Goal: Transaction & Acquisition: Purchase product/service

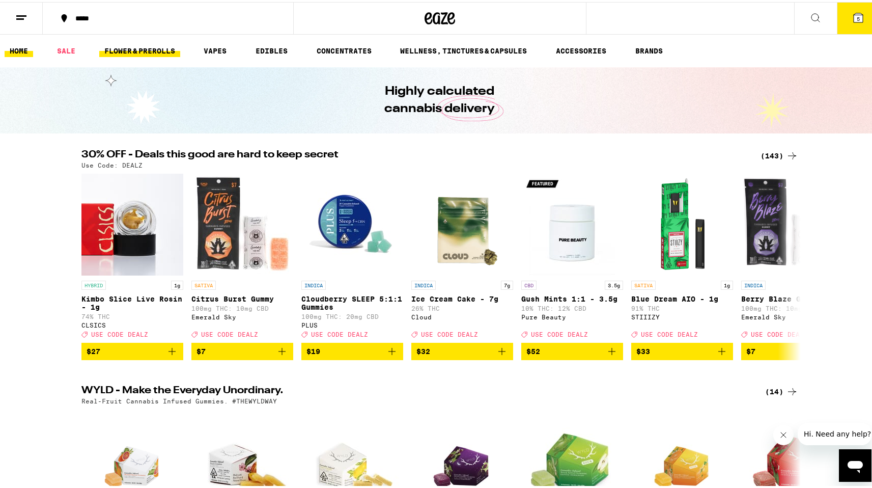
click at [143, 51] on link "FLOWER & PREROLLS" at bounding box center [139, 49] width 81 height 12
click at [853, 22] on button "5" at bounding box center [858, 17] width 43 height 32
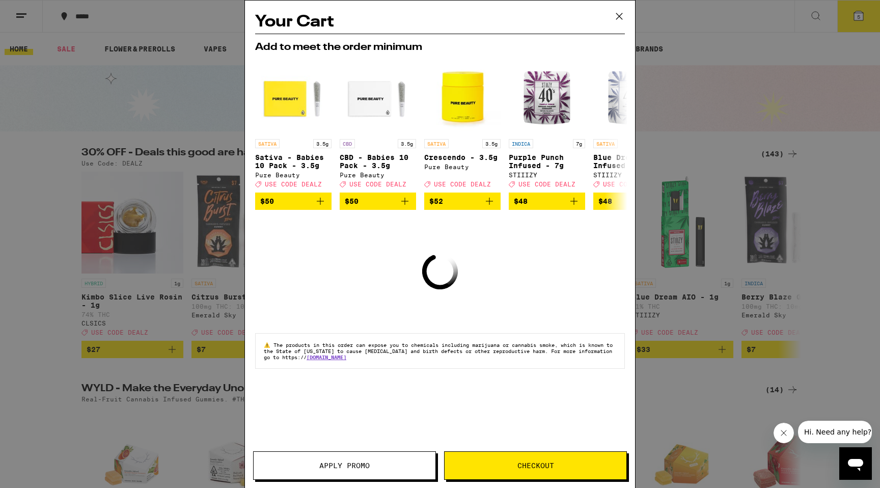
click at [610, 22] on button at bounding box center [619, 17] width 32 height 33
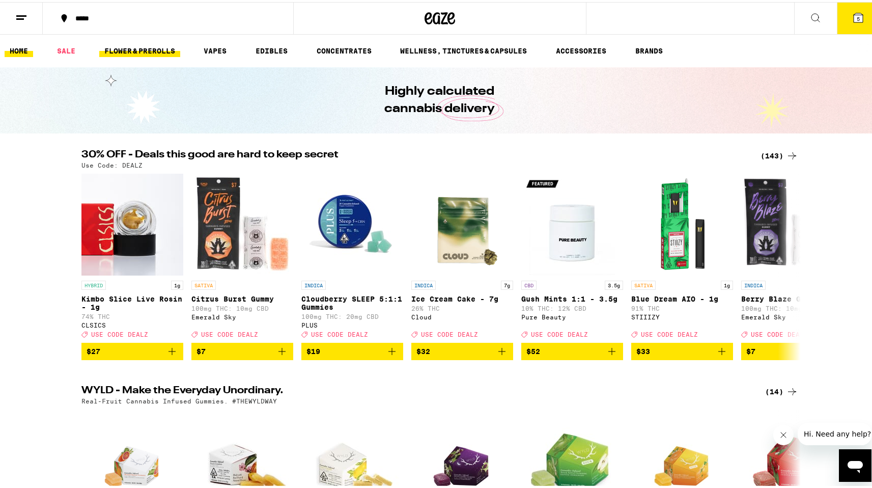
click at [145, 48] on link "FLOWER & PREROLLS" at bounding box center [139, 49] width 81 height 12
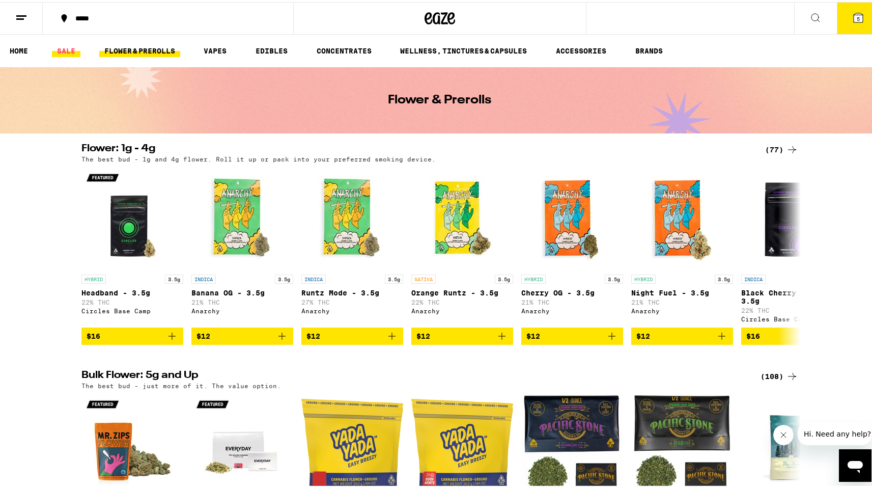
click at [66, 51] on link "SALE" at bounding box center [66, 49] width 29 height 12
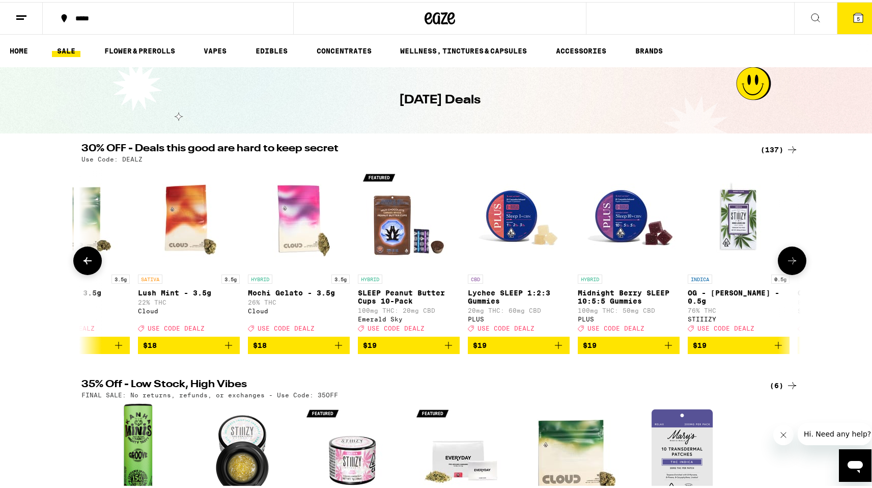
scroll to position [0, 2235]
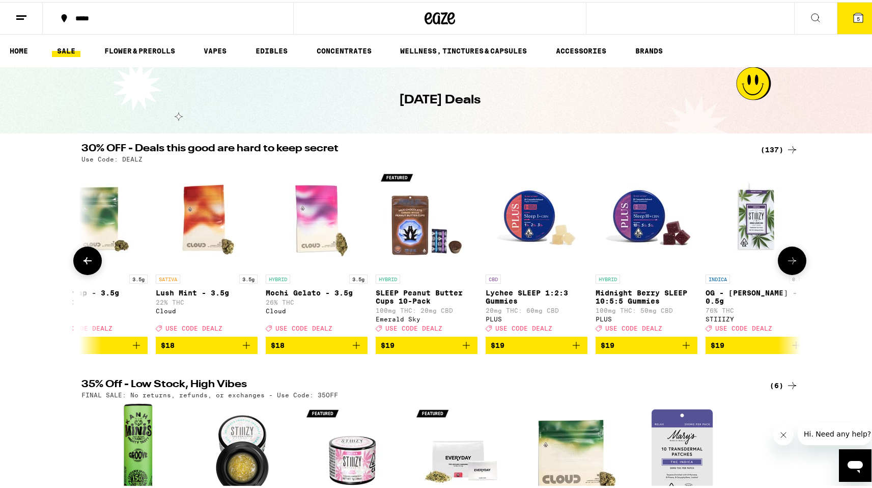
click at [350, 348] on icon "Add to bag" at bounding box center [356, 343] width 12 height 12
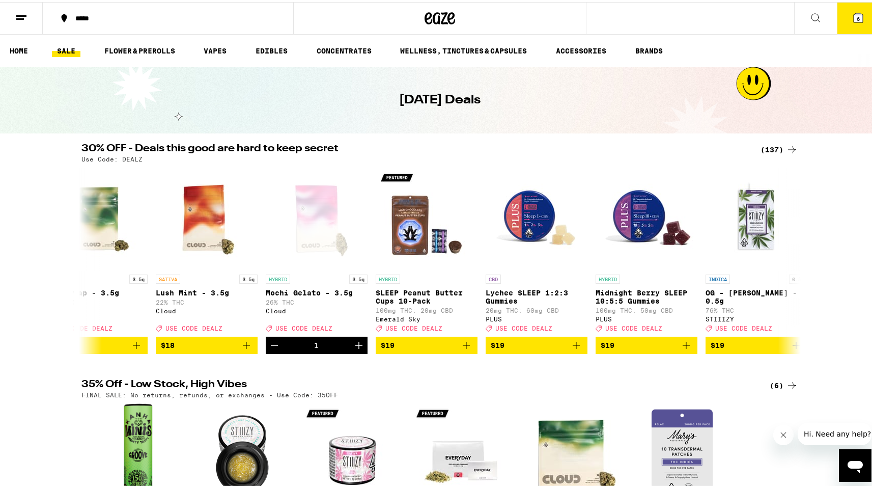
click at [839, 22] on button "6" at bounding box center [858, 17] width 43 height 32
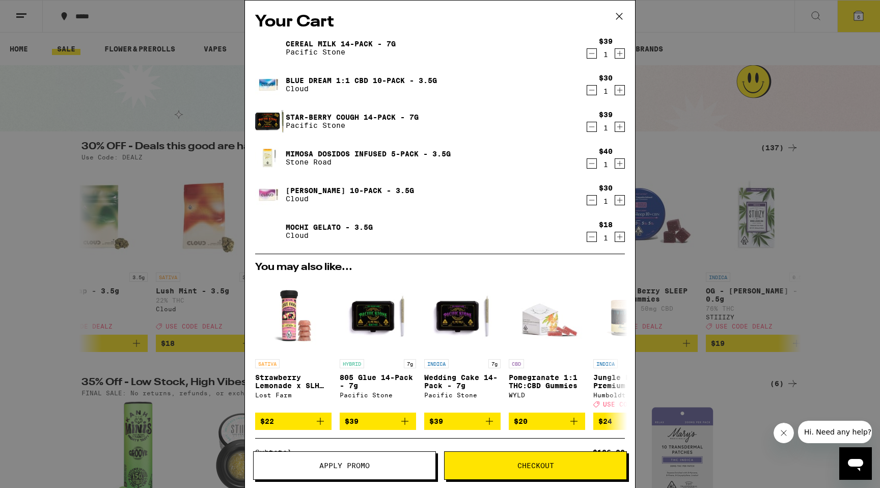
click at [587, 89] on icon "Decrement" at bounding box center [591, 90] width 9 height 12
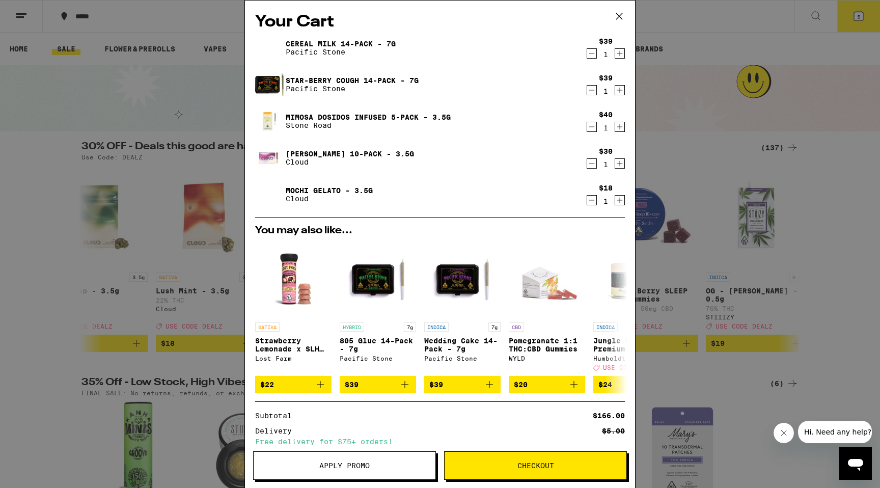
click at [587, 55] on icon "Decrement" at bounding box center [591, 53] width 9 height 12
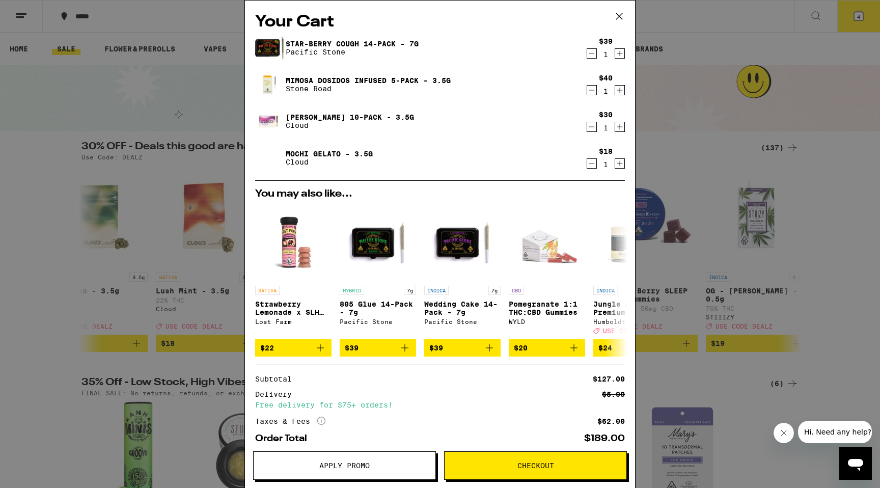
click at [587, 55] on icon "Decrement" at bounding box center [591, 53] width 9 height 12
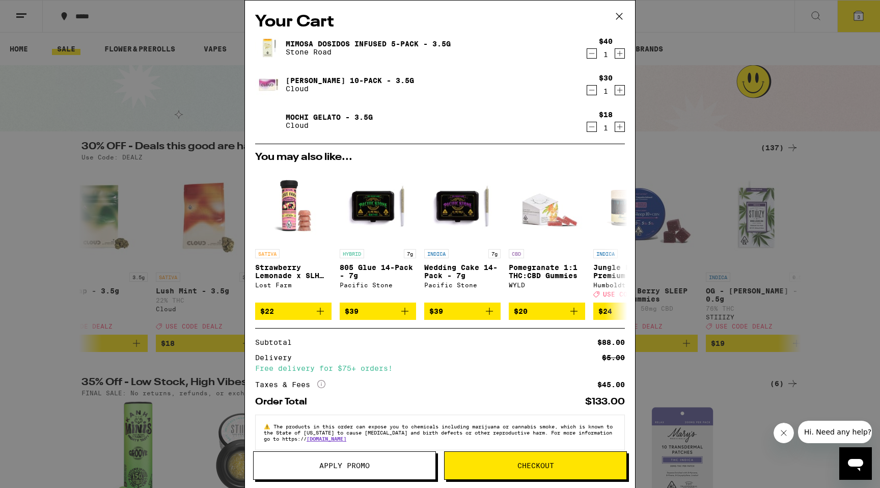
click at [587, 55] on icon "Decrement" at bounding box center [591, 53] width 9 height 12
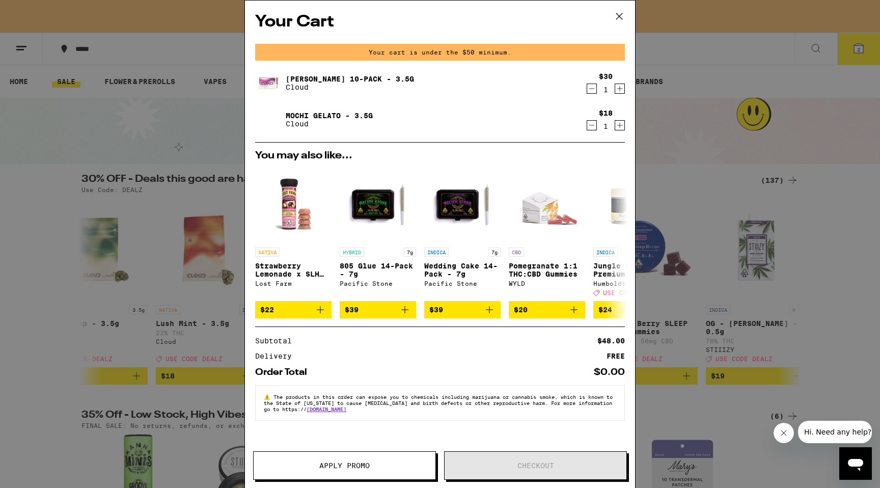
click at [589, 86] on icon "Decrement" at bounding box center [591, 88] width 9 height 12
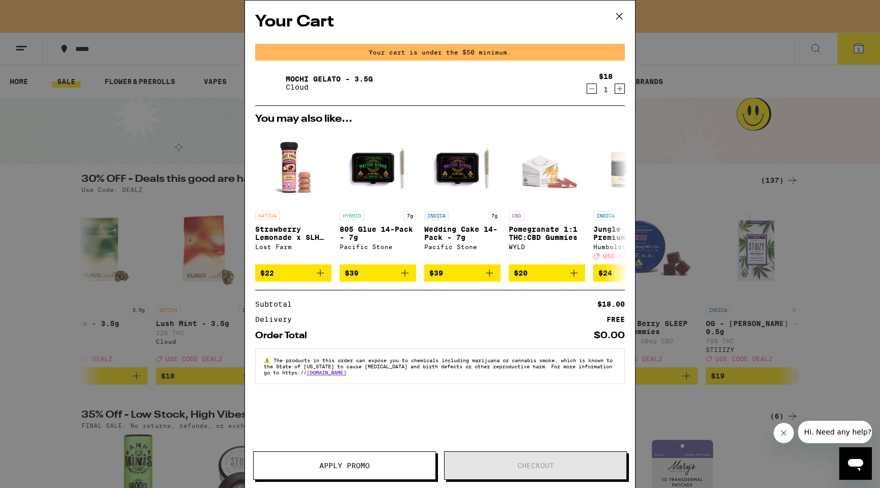
click at [589, 86] on icon "Decrement" at bounding box center [591, 88] width 9 height 12
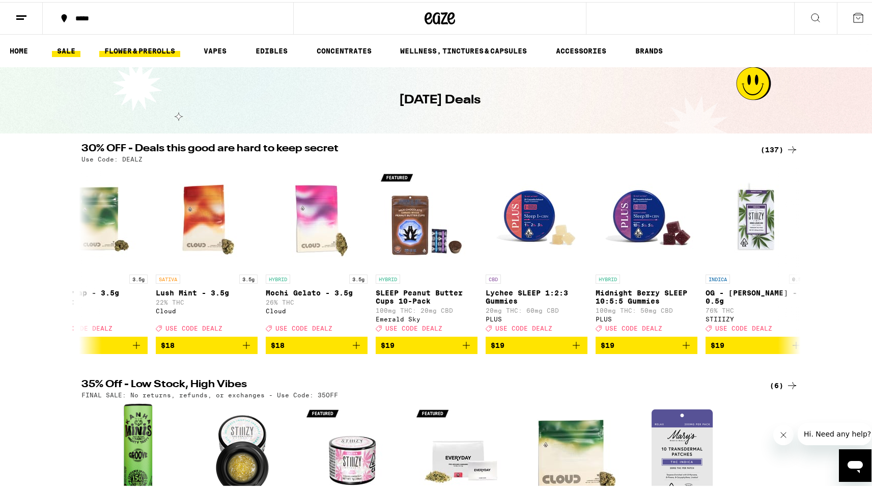
click at [142, 53] on link "FLOWER & PREROLLS" at bounding box center [139, 49] width 81 height 12
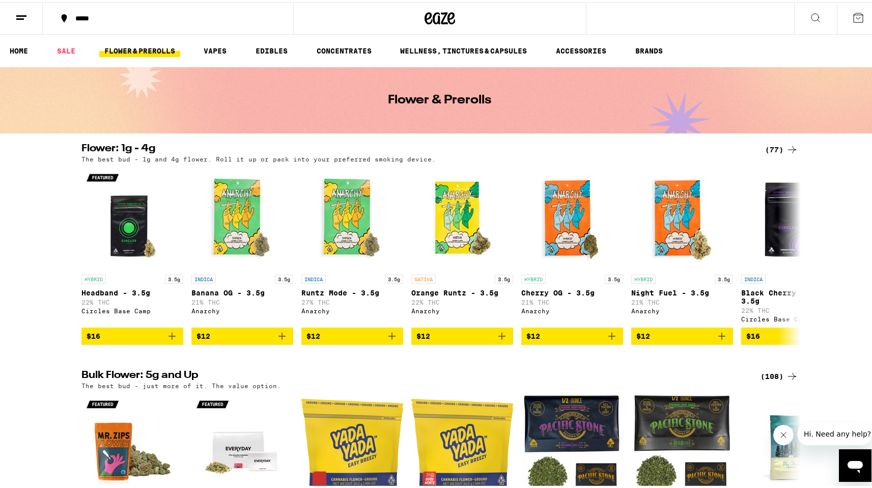
click at [138, 49] on link "FLOWER & PREROLLS" at bounding box center [139, 49] width 81 height 12
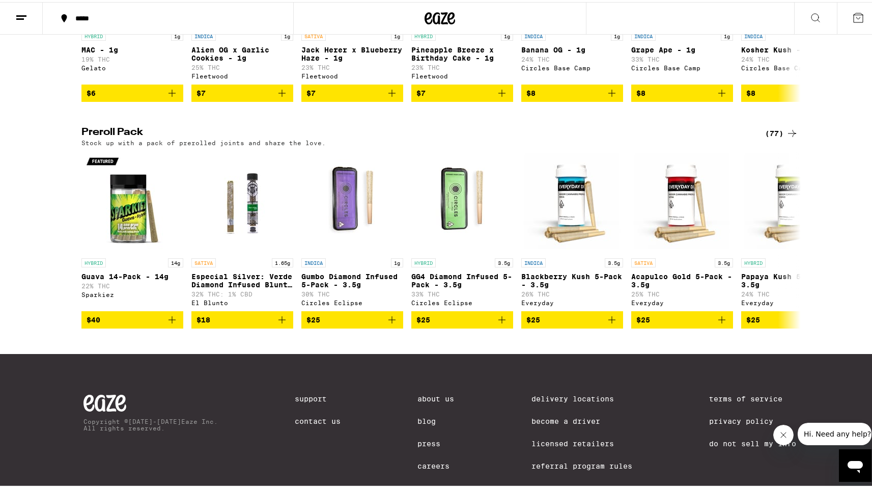
scroll to position [709, 0]
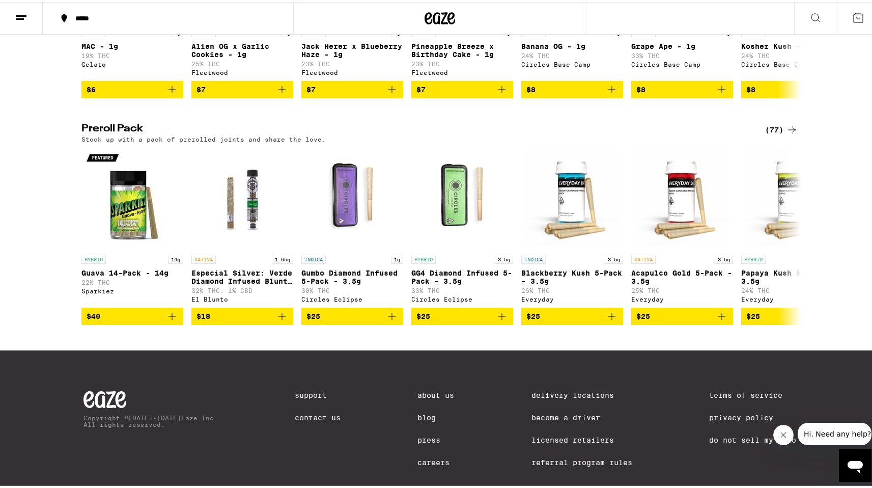
click at [786, 134] on icon at bounding box center [792, 128] width 12 height 12
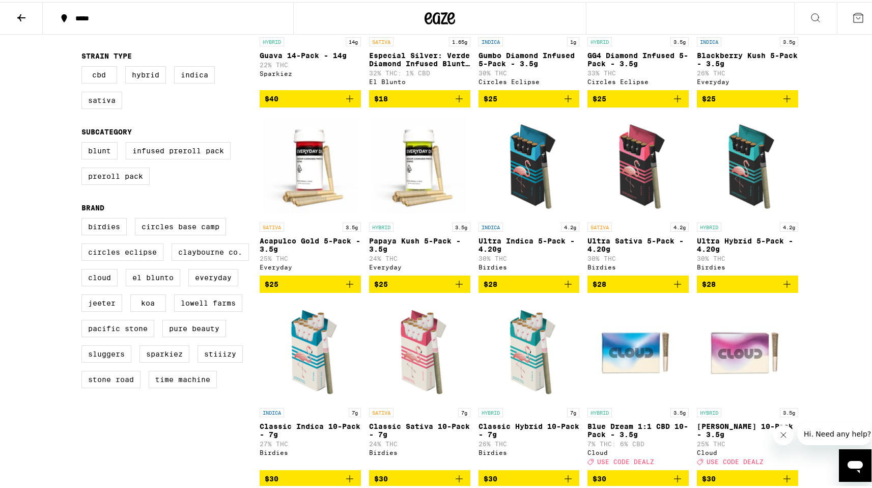
scroll to position [243, 0]
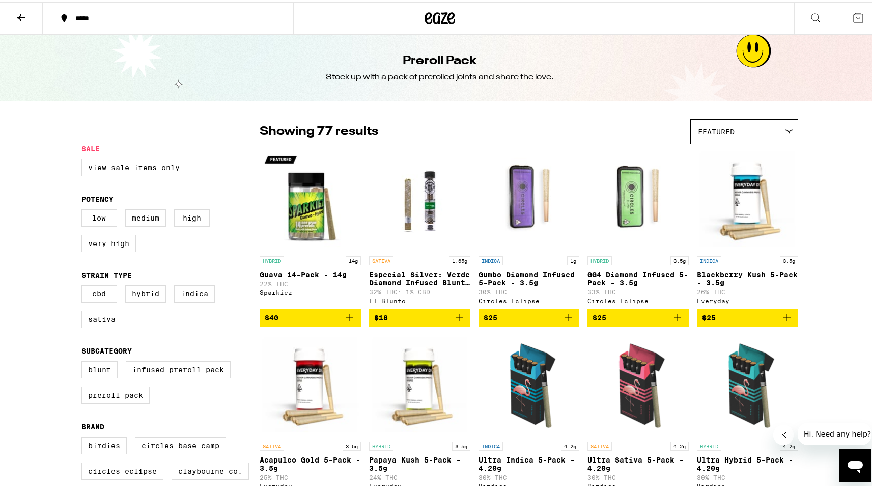
scroll to position [322, 0]
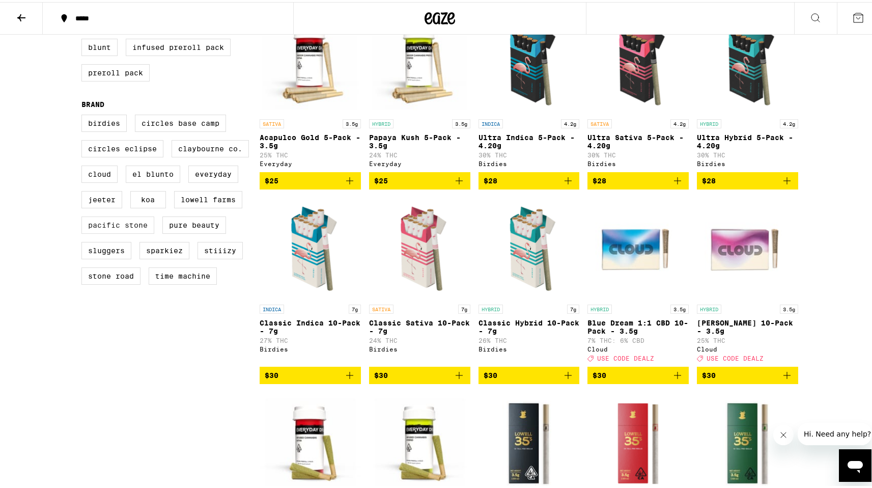
click at [118, 232] on label "Pacific Stone" at bounding box center [117, 222] width 73 height 17
click at [84, 115] on input "Pacific Stone" at bounding box center [83, 114] width 1 height 1
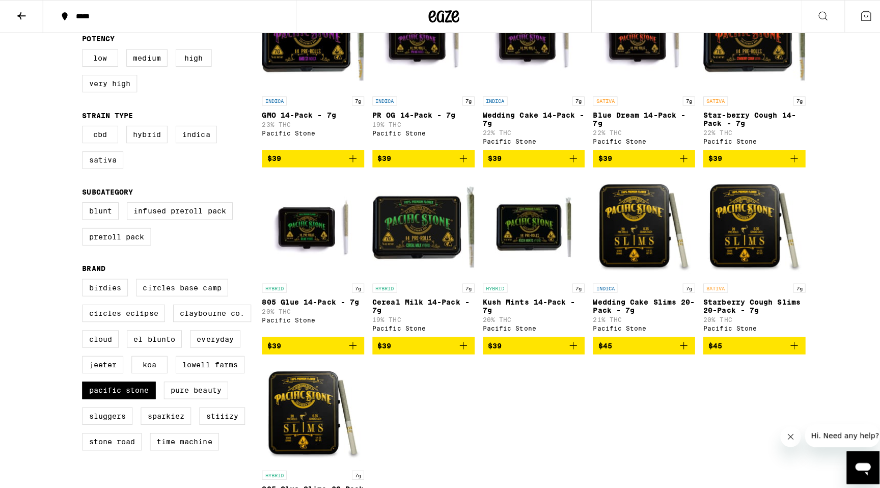
scroll to position [190, 0]
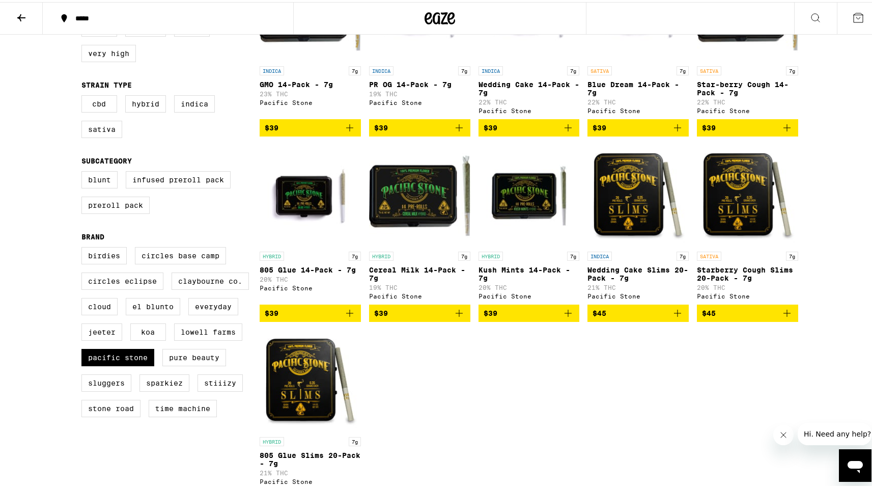
click at [324, 272] on p "805 Glue 14-Pack - 7g" at bounding box center [310, 268] width 101 height 8
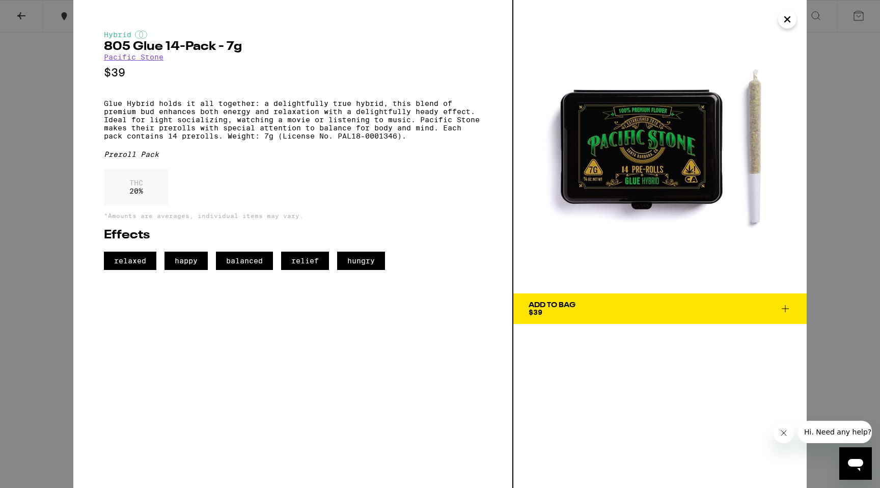
click at [212, 121] on p "Glue Hybrid holds it all together: a delightfully true hybrid, this blend of pr…" at bounding box center [293, 119] width 378 height 41
drag, startPoint x: 212, startPoint y: 121, endPoint x: 447, endPoint y: 120, distance: 235.2
click at [447, 120] on p "Glue Hybrid holds it all together: a delightfully true hybrid, this blend of pr…" at bounding box center [293, 119] width 378 height 41
click at [783, 21] on icon "Close" at bounding box center [787, 19] width 12 height 15
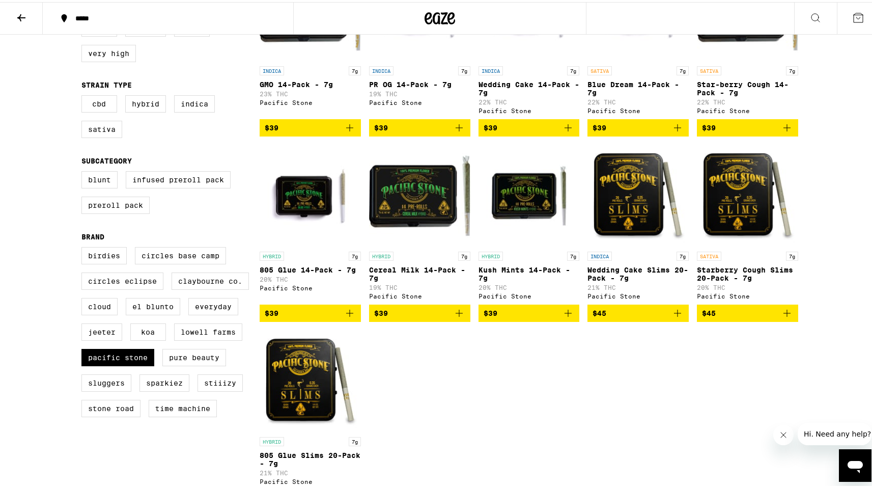
click at [420, 216] on img "Open page for Cereal Milk 14-Pack - 7g from Pacific Stone" at bounding box center [419, 194] width 101 height 102
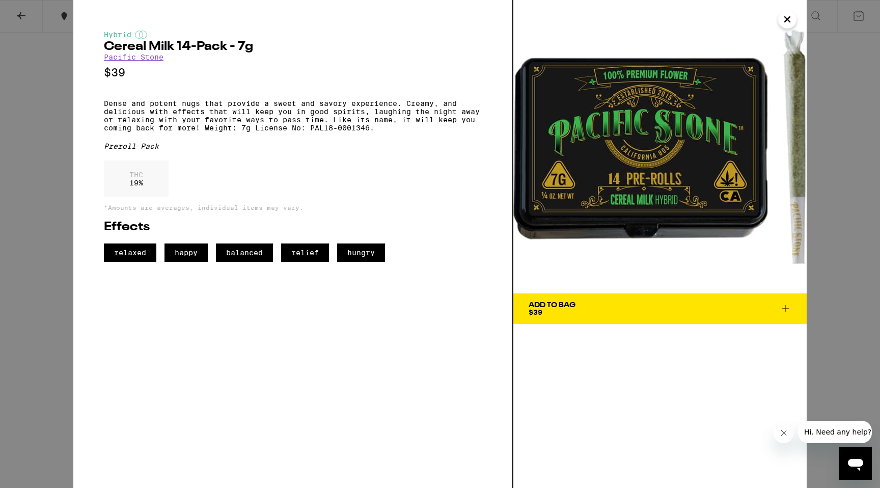
click at [299, 118] on p "Dense and potent nugs that provide a sweet and savory experience. Creamy, and d…" at bounding box center [293, 115] width 378 height 33
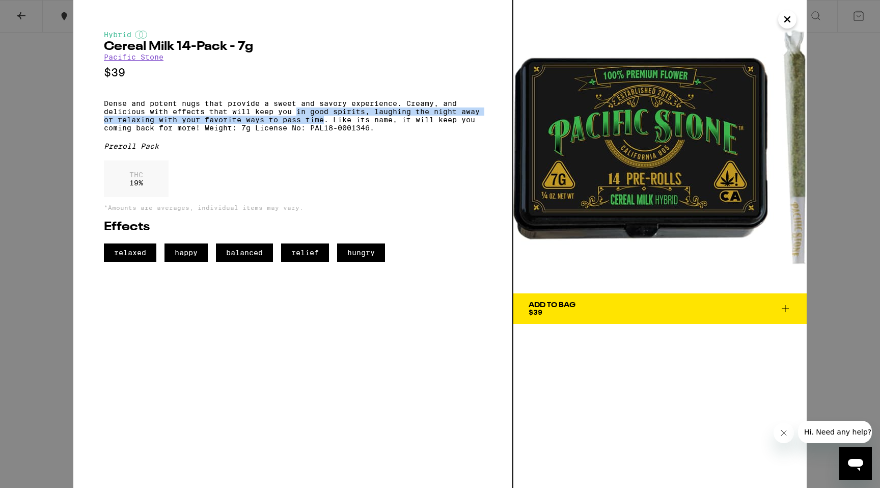
drag, startPoint x: 299, startPoint y: 118, endPoint x: 317, endPoint y: 127, distance: 20.0
click at [317, 127] on p "Dense and potent nugs that provide a sweet and savory experience. Creamy, and d…" at bounding box center [293, 115] width 378 height 33
click at [786, 22] on icon "Close" at bounding box center [787, 19] width 12 height 15
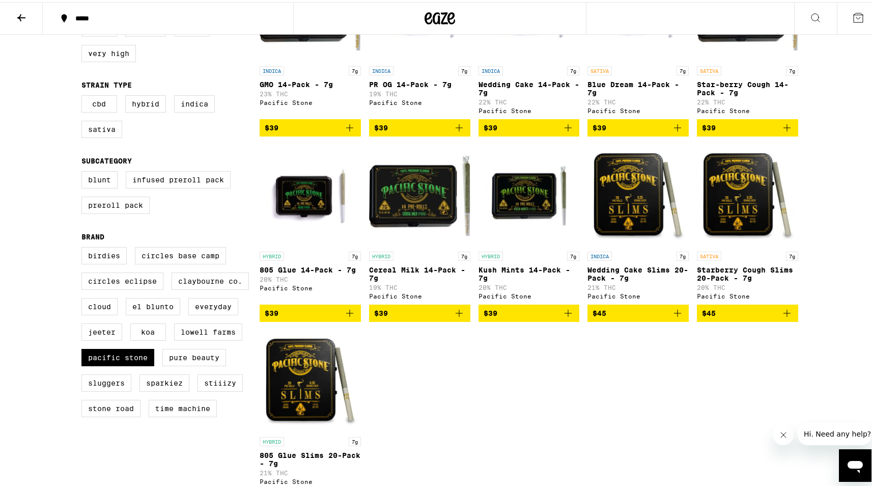
click at [538, 215] on img "Open page for Kush Mints 14-Pack - 7g from Pacific Stone" at bounding box center [529, 194] width 101 height 102
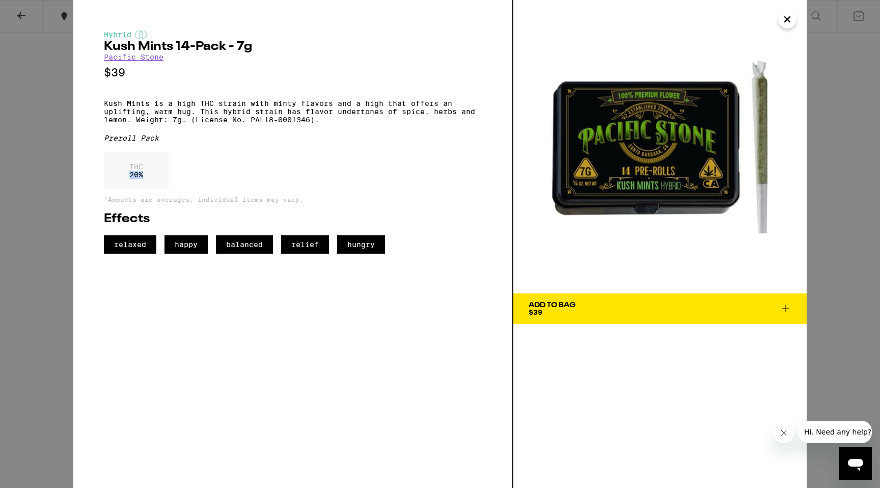
drag, startPoint x: 128, startPoint y: 183, endPoint x: 145, endPoint y: 182, distance: 16.3
click at [143, 183] on div "THC 20 %" at bounding box center [136, 170] width 65 height 37
click at [782, 23] on icon "Close" at bounding box center [787, 19] width 12 height 15
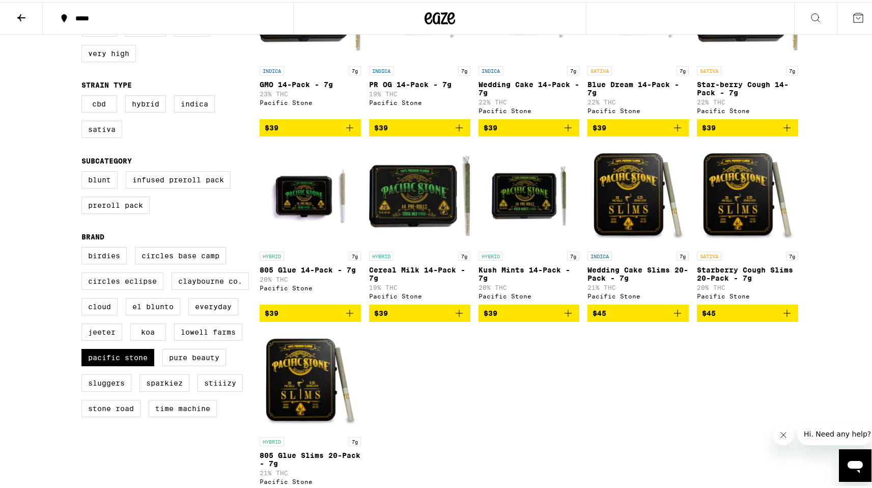
click at [389, 208] on img "Open page for Cereal Milk 14-Pack - 7g from Pacific Stone" at bounding box center [419, 194] width 101 height 102
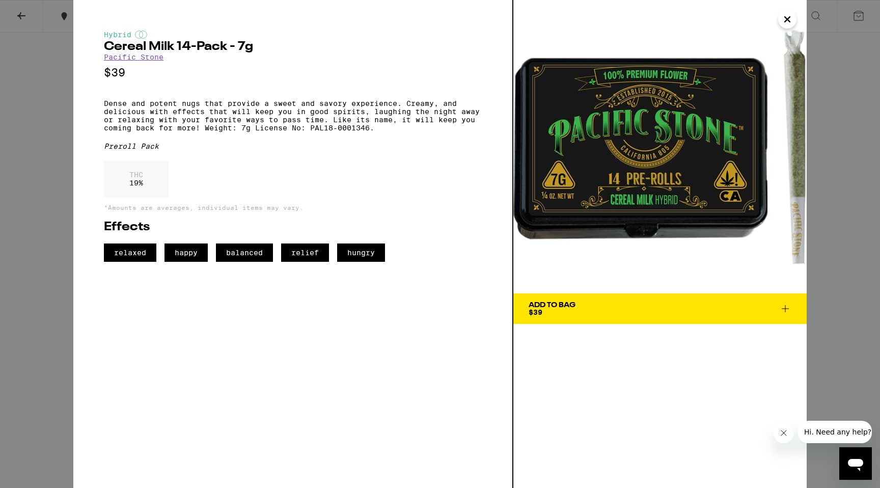
click at [782, 22] on icon "Close" at bounding box center [787, 19] width 12 height 15
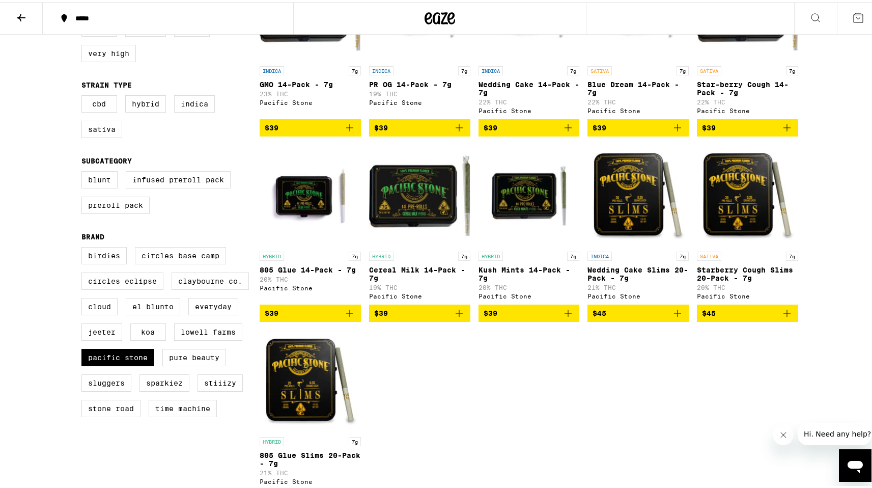
click at [609, 61] on link "SATIVA 7g Blue Dream 14-Pack - 7g 22% THC Pacific Stone" at bounding box center [637, 37] width 101 height 160
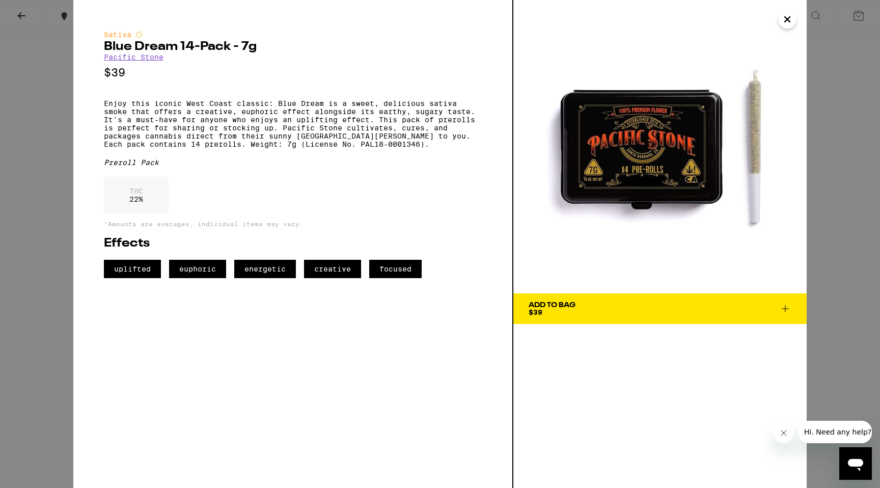
click at [780, 18] on button "Close" at bounding box center [787, 19] width 18 height 18
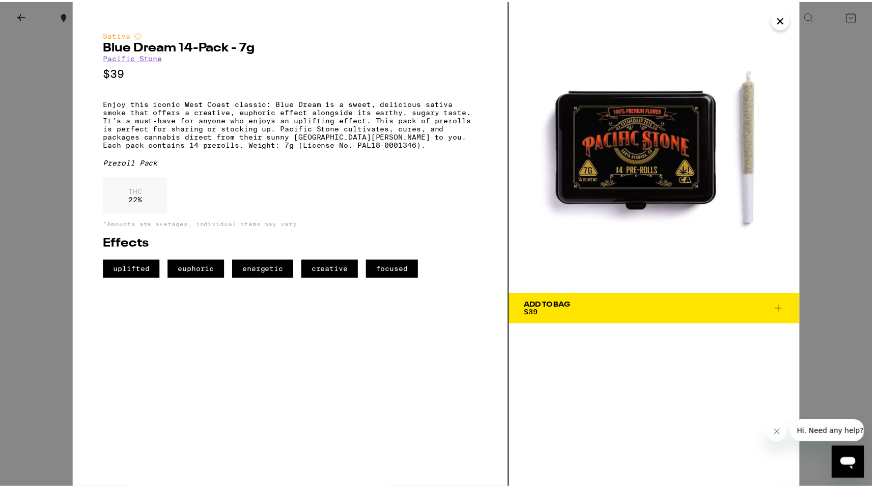
scroll to position [148, 0]
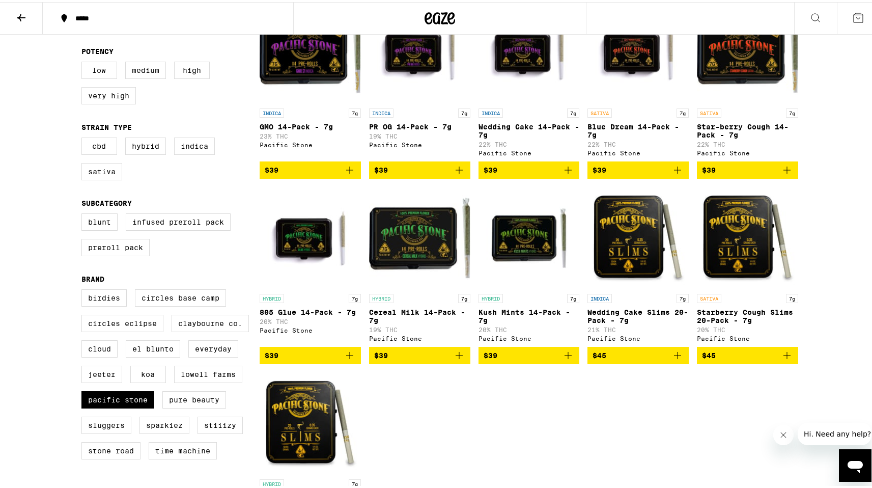
click at [510, 265] on img "Open page for Kush Mints 14-Pack - 7g from Pacific Stone" at bounding box center [529, 236] width 101 height 102
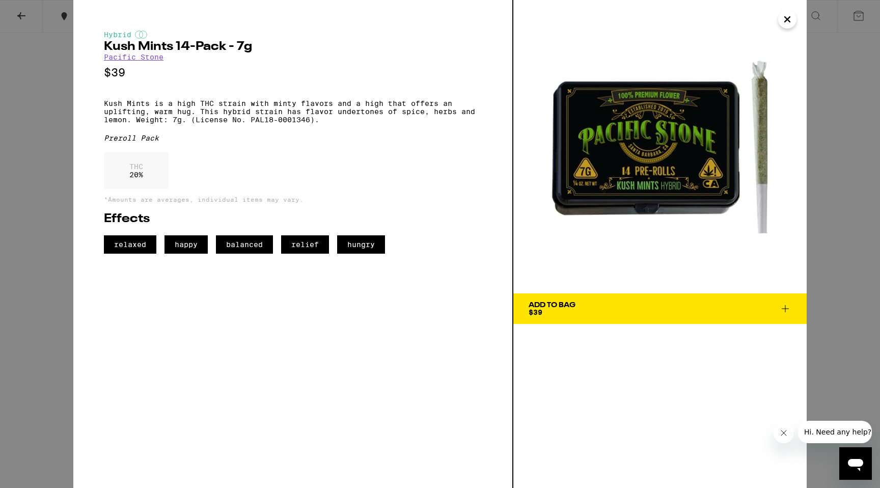
click at [788, 307] on icon at bounding box center [785, 308] width 12 height 12
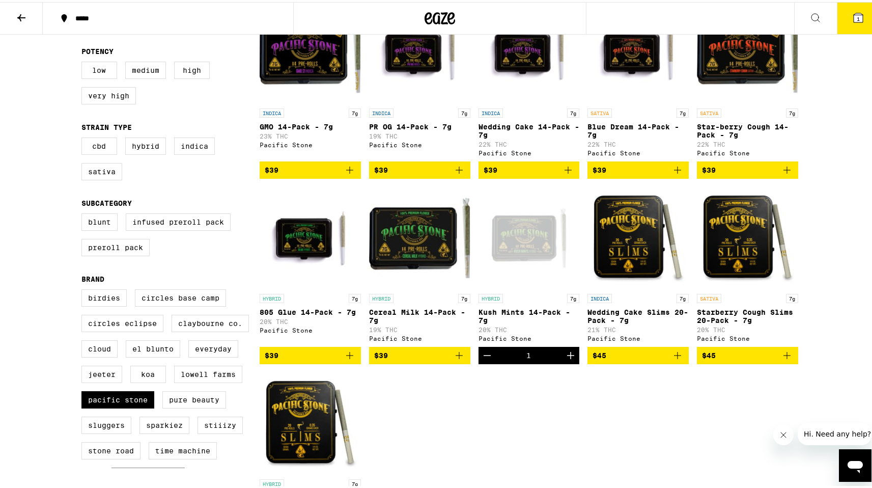
scroll to position [180, 0]
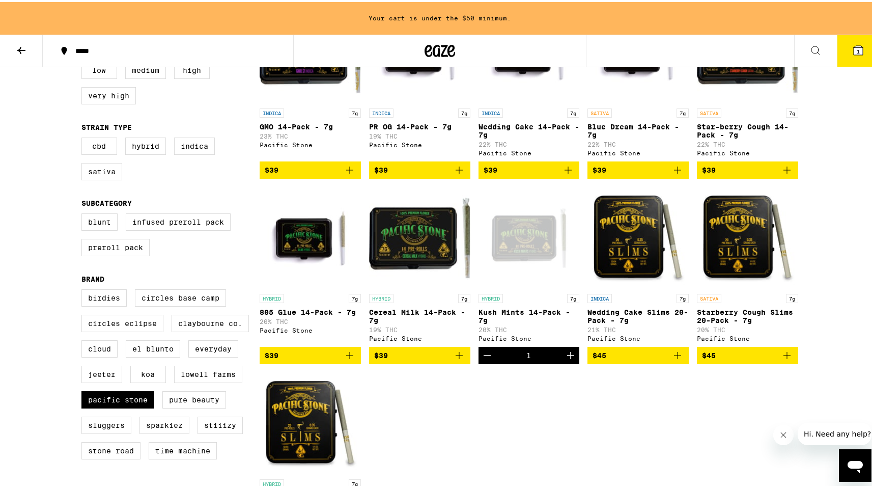
click at [568, 359] on icon "Increment" at bounding box center [571, 353] width 12 height 12
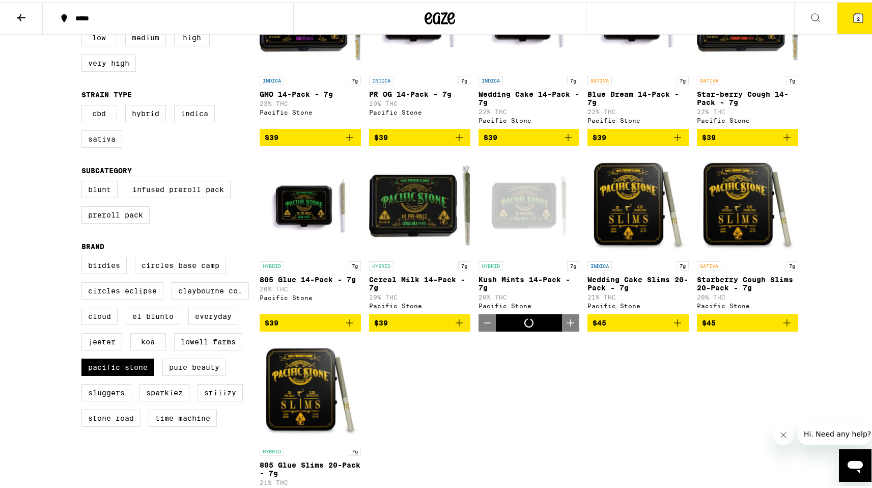
scroll to position [148, 0]
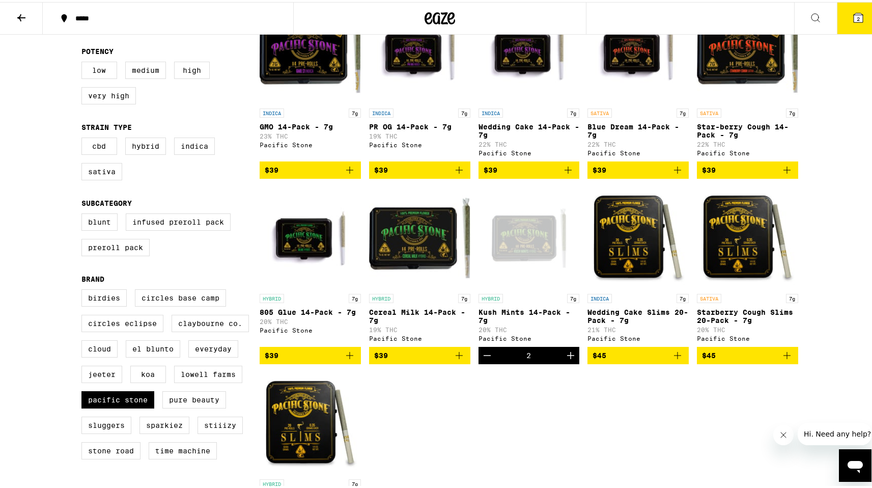
click at [510, 406] on div "INDICA 7g GMO 14-Pack - 7g 23% THC Pacific Stone $39 INDICA 7g PR OG 14-Pack - …" at bounding box center [529, 273] width 539 height 548
click at [477, 434] on div "INDICA 7g GMO 14-Pack - 7g 23% THC Pacific Stone $39 INDICA 7g PR OG 14-Pack - …" at bounding box center [529, 273] width 539 height 548
click at [111, 406] on label "Pacific Stone" at bounding box center [117, 397] width 73 height 17
click at [84, 289] on input "Pacific Stone" at bounding box center [83, 289] width 1 height 1
checkbox input "false"
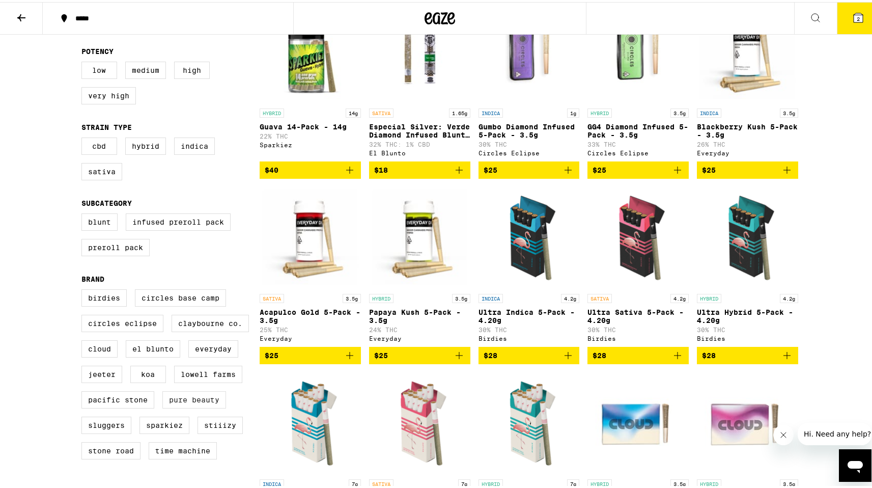
click at [172, 406] on label "Pure Beauty" at bounding box center [194, 397] width 64 height 17
click at [84, 289] on input "Pure Beauty" at bounding box center [83, 289] width 1 height 1
checkbox input "true"
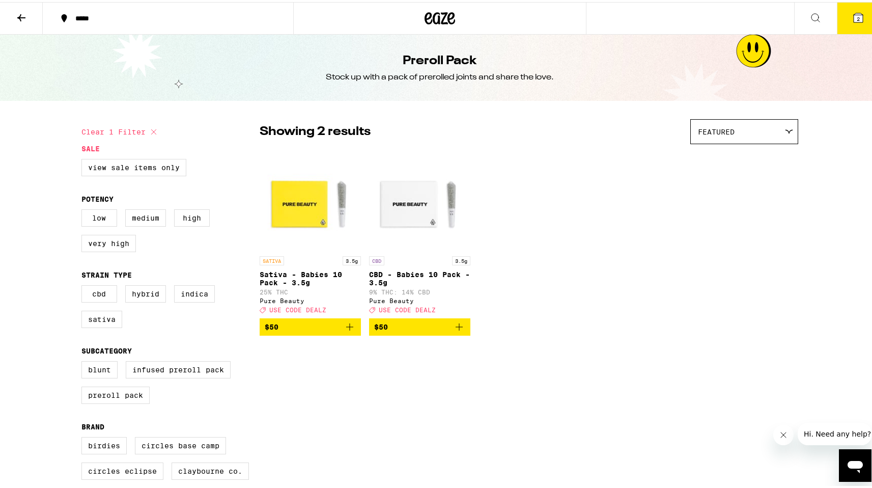
click at [26, 12] on icon at bounding box center [21, 16] width 12 height 12
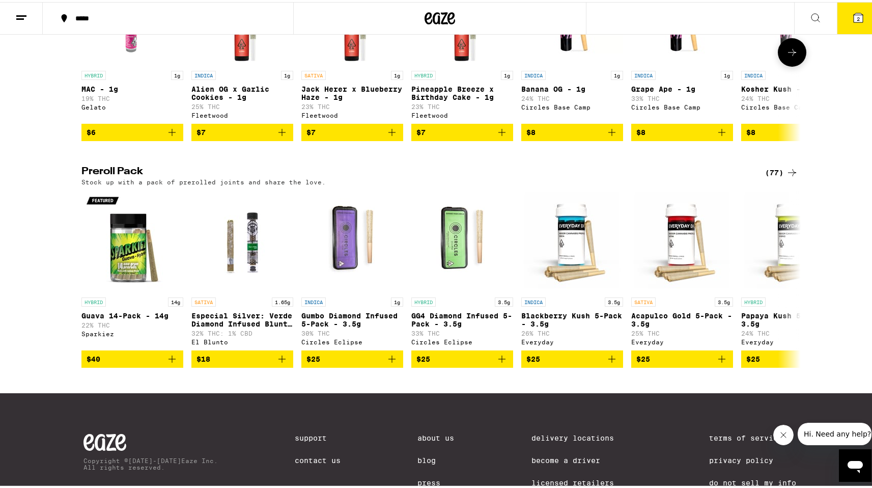
scroll to position [686, 0]
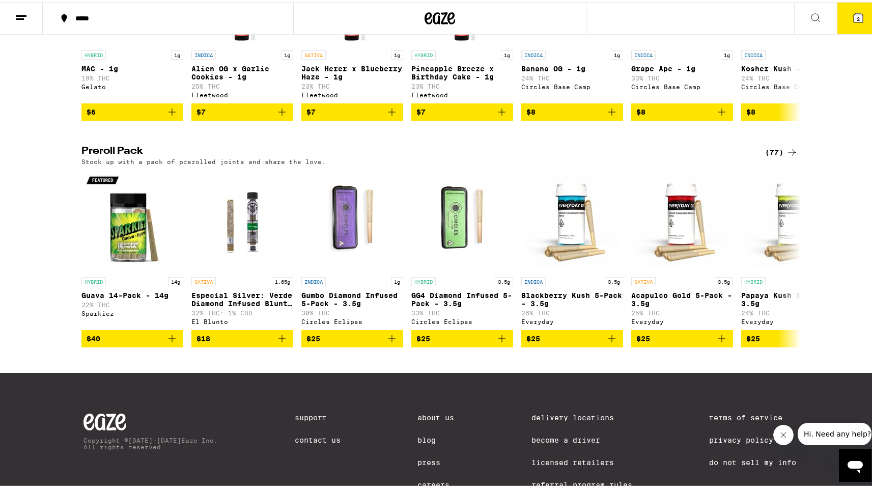
click at [786, 156] on icon at bounding box center [792, 150] width 12 height 12
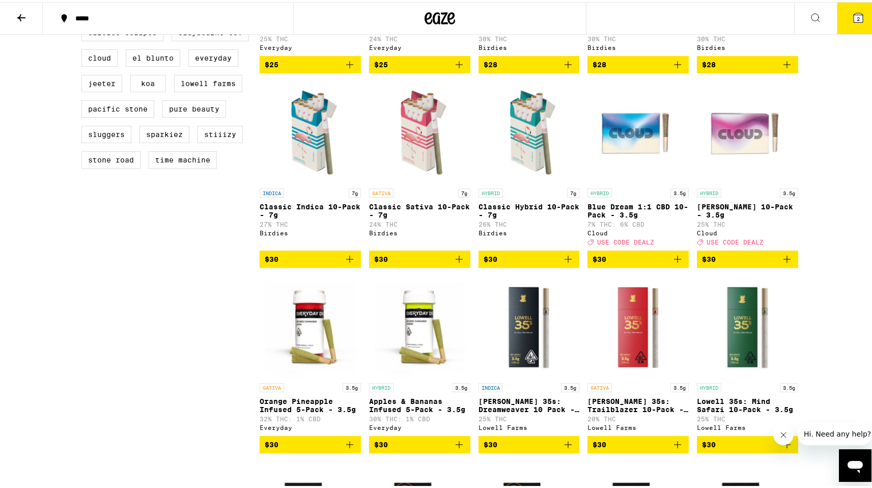
scroll to position [454, 0]
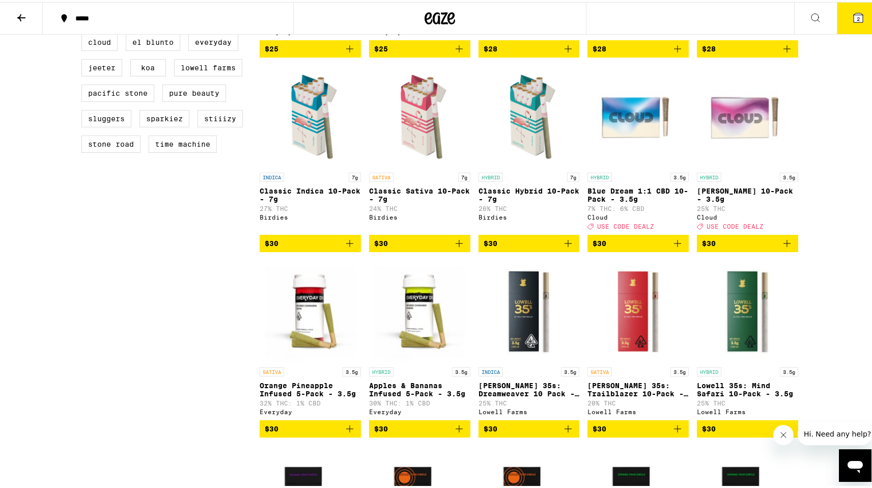
click at [729, 197] on p "[PERSON_NAME] 10-Pack - 3.5g" at bounding box center [747, 193] width 101 height 16
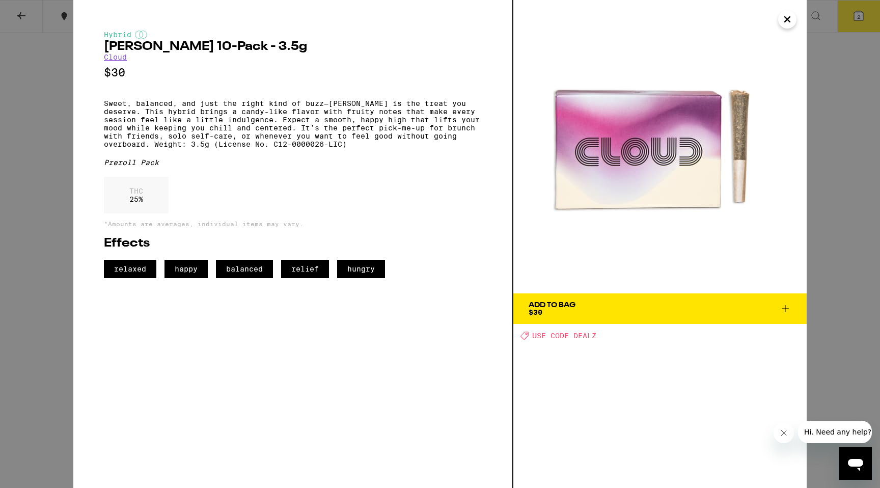
click at [782, 308] on icon at bounding box center [784, 308] width 7 height 7
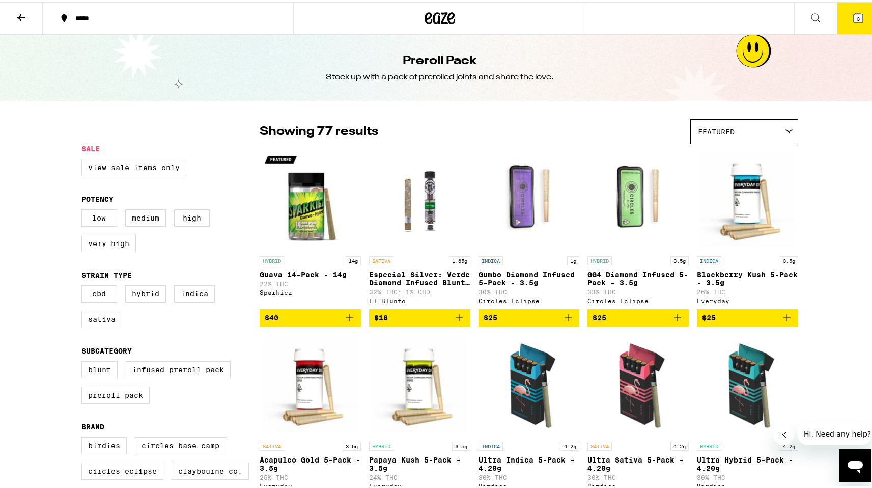
click at [23, 17] on icon at bounding box center [21, 16] width 12 height 12
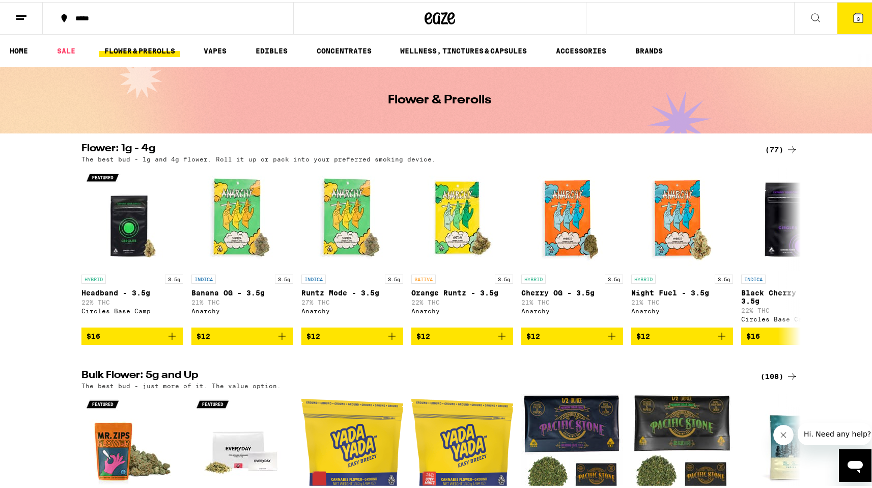
click at [770, 149] on div "(77)" at bounding box center [781, 148] width 33 height 12
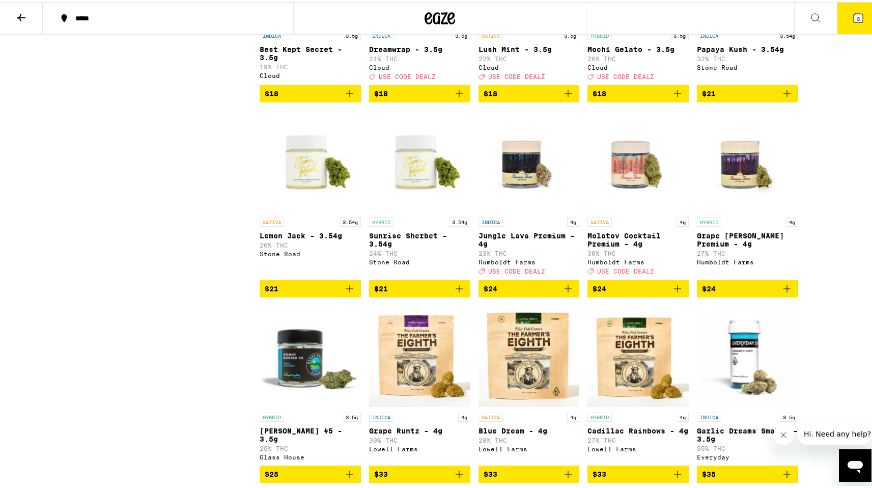
scroll to position [588, 0]
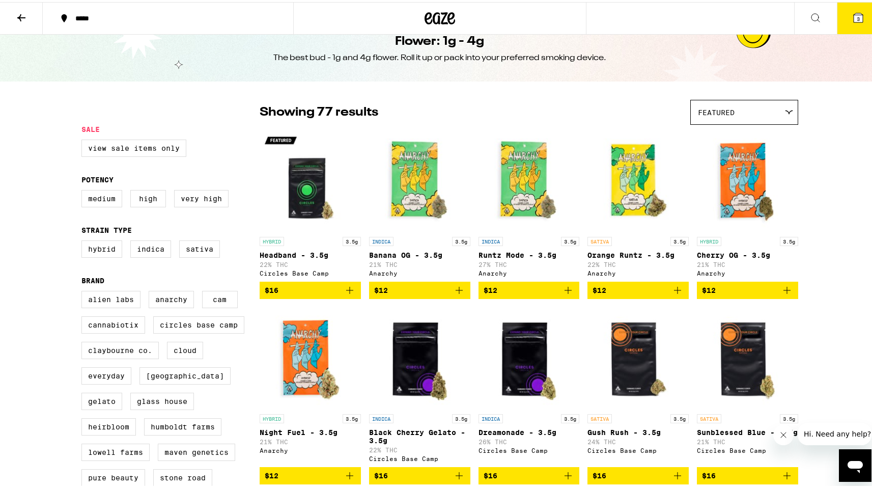
scroll to position [0, 0]
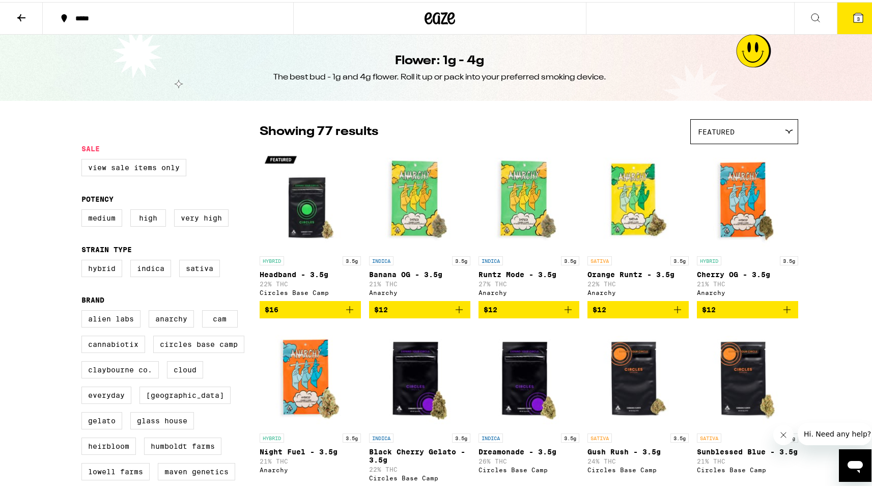
click at [18, 15] on icon at bounding box center [21, 15] width 8 height 7
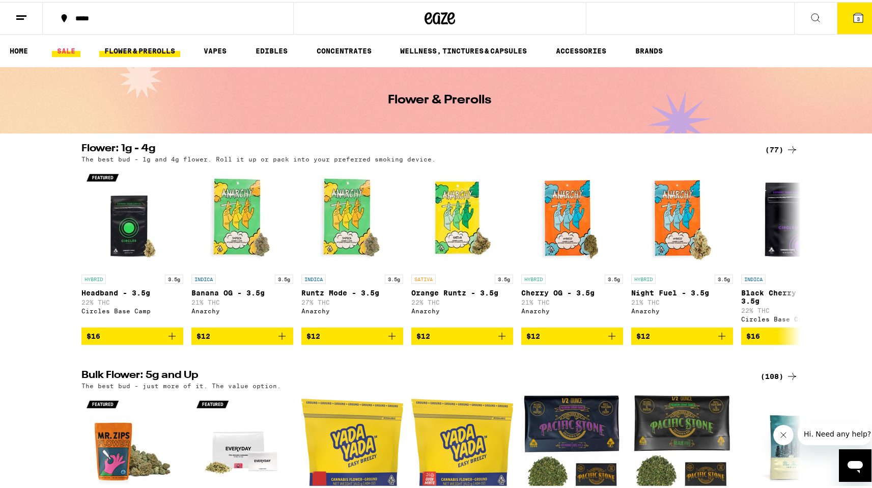
click at [69, 47] on link "SALE" at bounding box center [66, 49] width 29 height 12
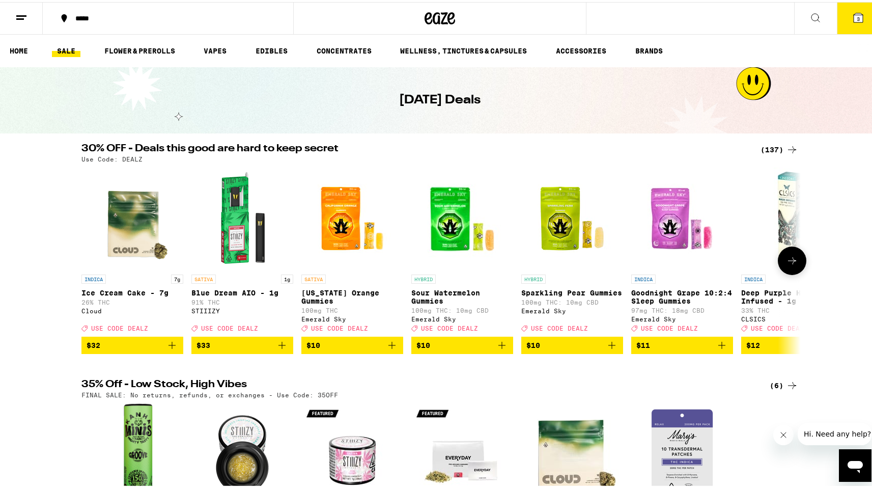
click at [168, 349] on icon "Add to bag" at bounding box center [172, 343] width 12 height 12
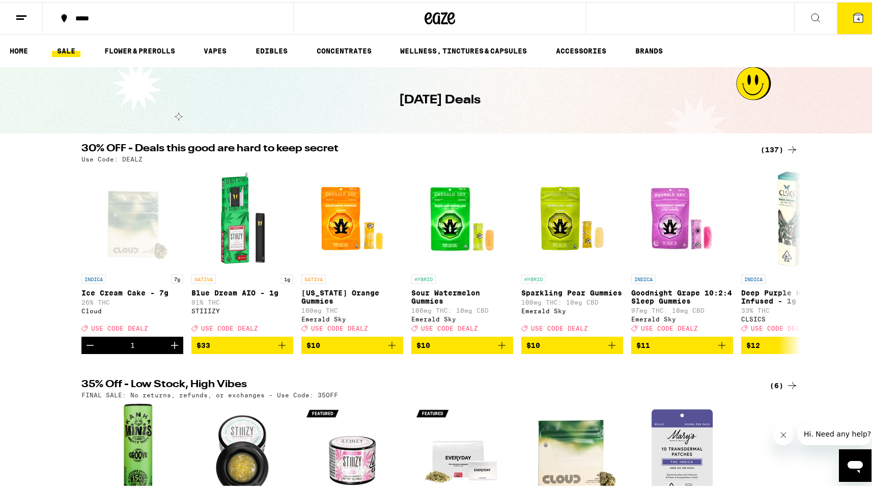
click at [852, 20] on icon at bounding box center [858, 16] width 12 height 12
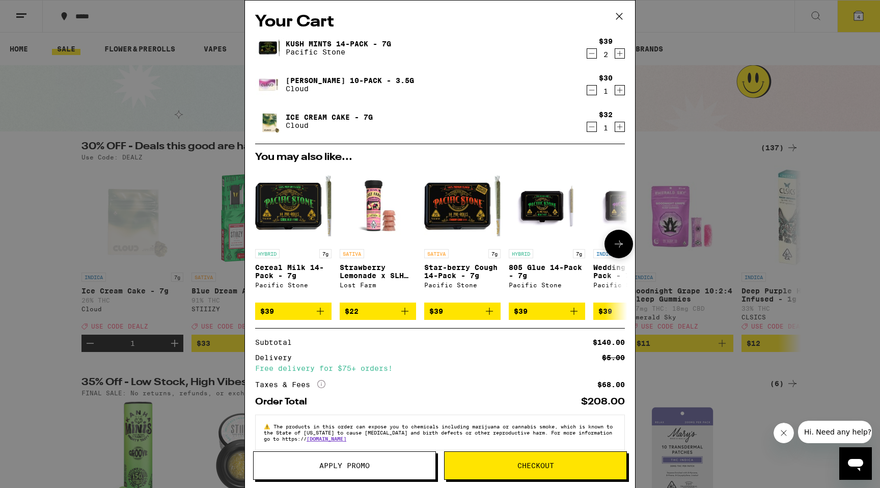
scroll to position [18, 0]
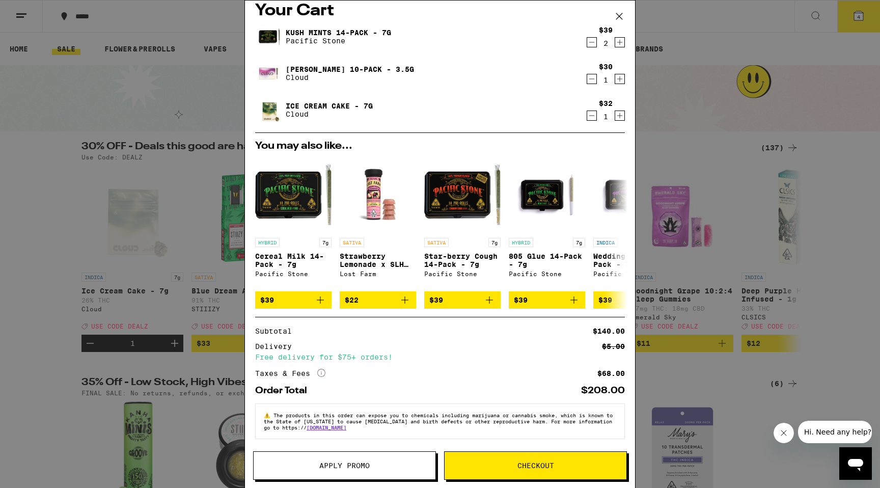
click at [360, 464] on span "Apply Promo" at bounding box center [344, 465] width 50 height 7
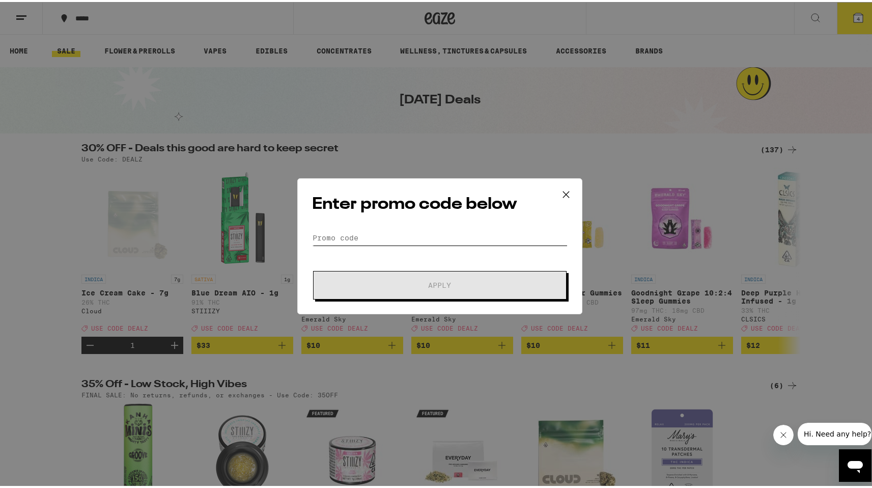
click at [367, 240] on input "Promo Code" at bounding box center [440, 235] width 256 height 15
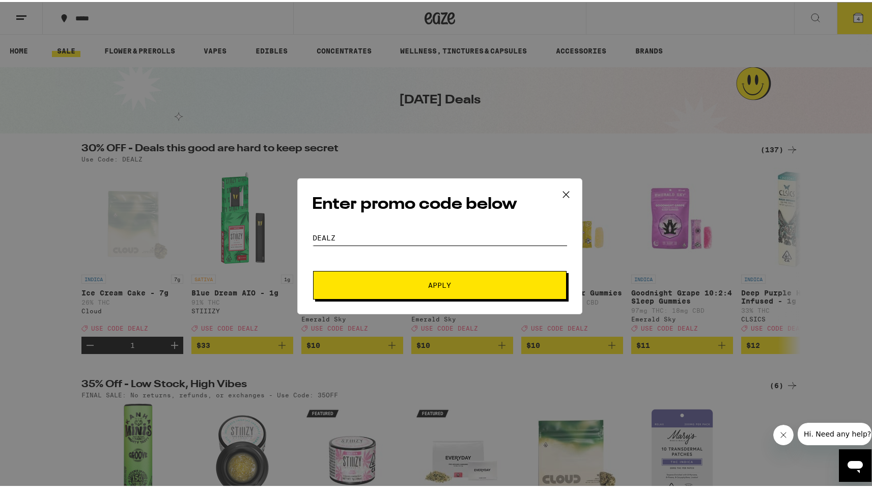
type input "DEALZ"
click at [437, 282] on span "Apply" at bounding box center [440, 282] width 23 height 7
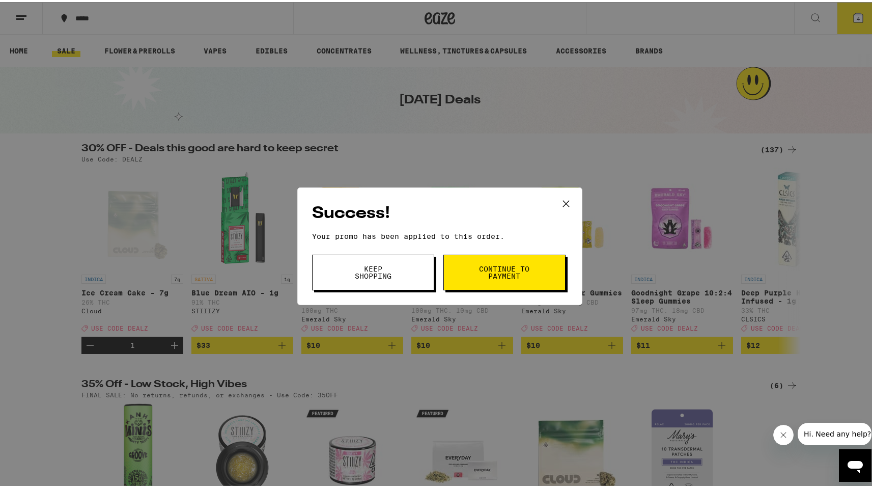
click at [377, 273] on span "Keep Shopping" at bounding box center [373, 270] width 52 height 14
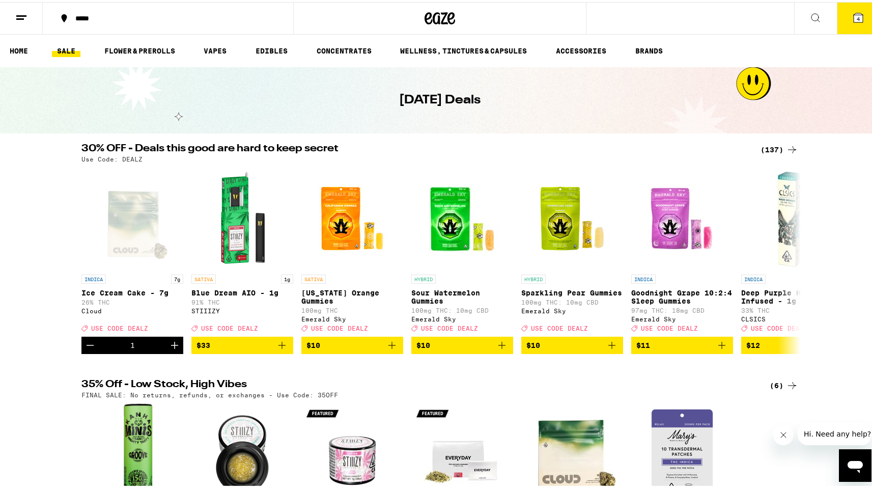
click at [854, 11] on icon at bounding box center [858, 15] width 9 height 9
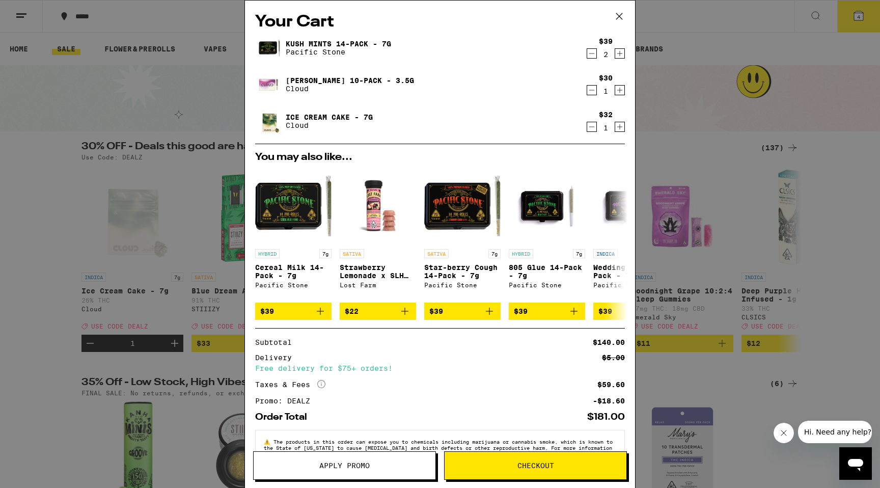
scroll to position [34, 0]
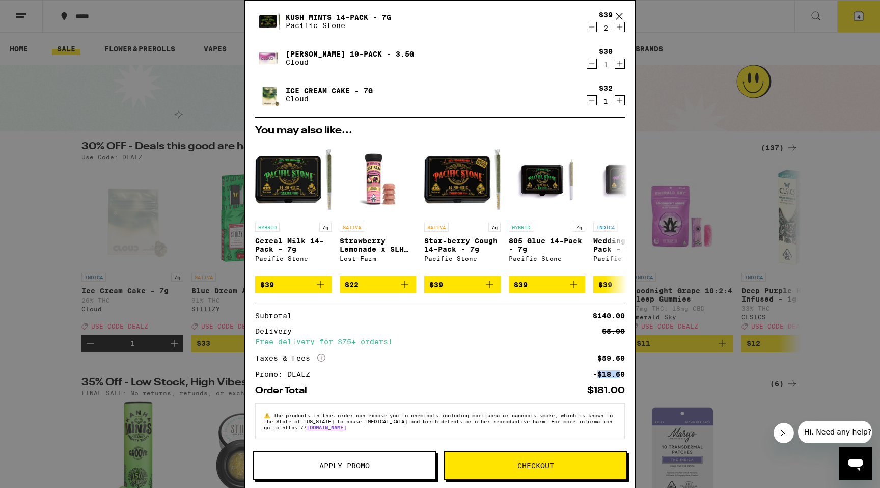
drag, startPoint x: 590, startPoint y: 373, endPoint x: 612, endPoint y: 371, distance: 22.0
click at [612, 371] on div "-$18.60" at bounding box center [609, 374] width 32 height 7
click at [520, 375] on div "Promo: DEALZ -$18.60" at bounding box center [440, 374] width 370 height 7
drag, startPoint x: 590, startPoint y: 356, endPoint x: 615, endPoint y: 356, distance: 24.9
click at [615, 356] on div "$59.60" at bounding box center [610, 357] width 27 height 7
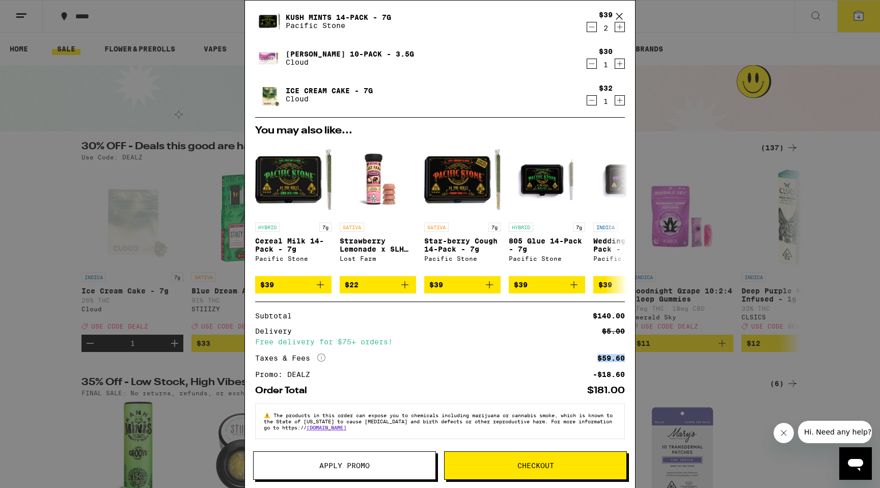
click at [603, 356] on div "$59.60" at bounding box center [610, 357] width 27 height 7
click at [561, 469] on button "Checkout" at bounding box center [535, 465] width 183 height 29
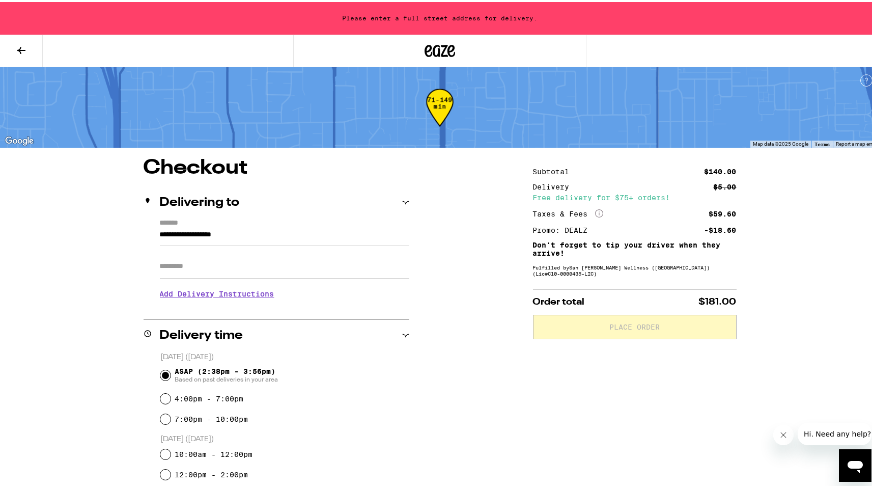
click at [273, 228] on input "**********" at bounding box center [284, 235] width 249 height 17
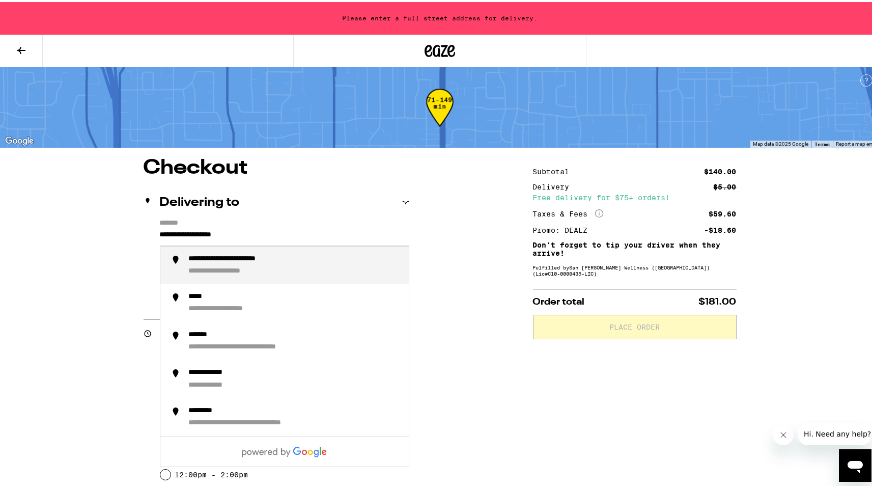
drag, startPoint x: 270, startPoint y: 233, endPoint x: 118, endPoint y: 232, distance: 152.7
click at [117, 232] on div "**********" at bounding box center [439, 461] width 733 height 611
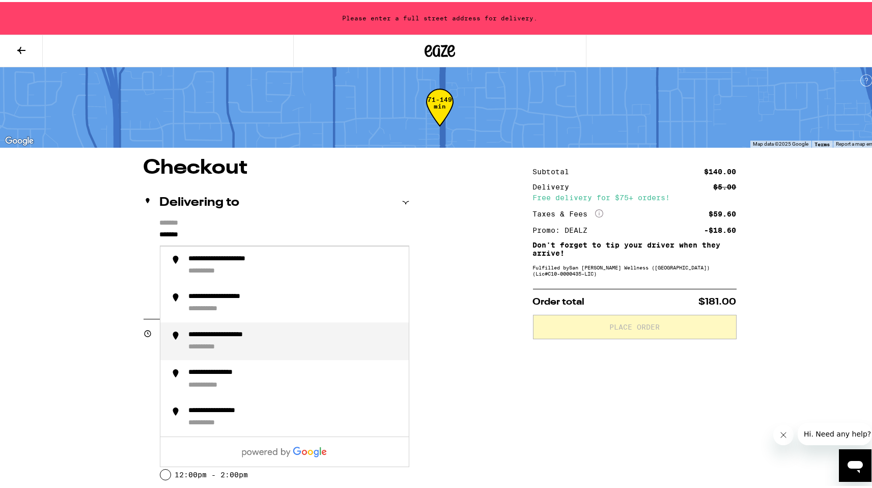
click at [201, 341] on div "**********" at bounding box center [295, 339] width 212 height 22
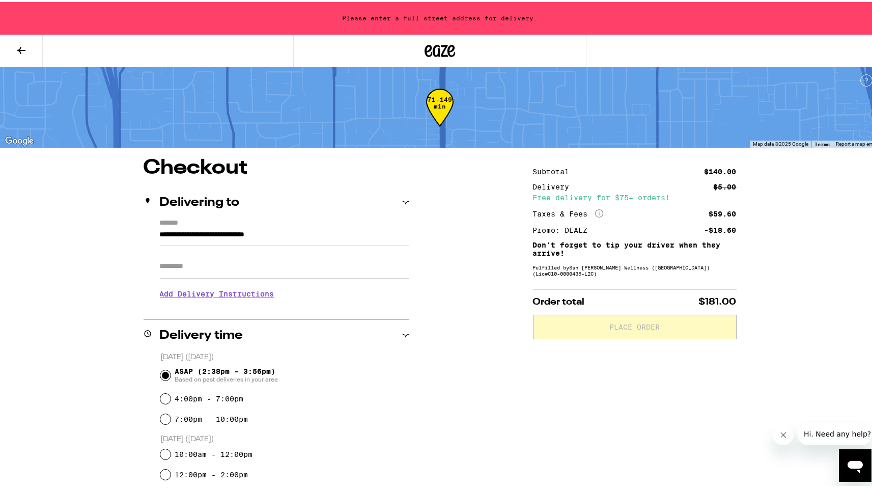
type input "**********"
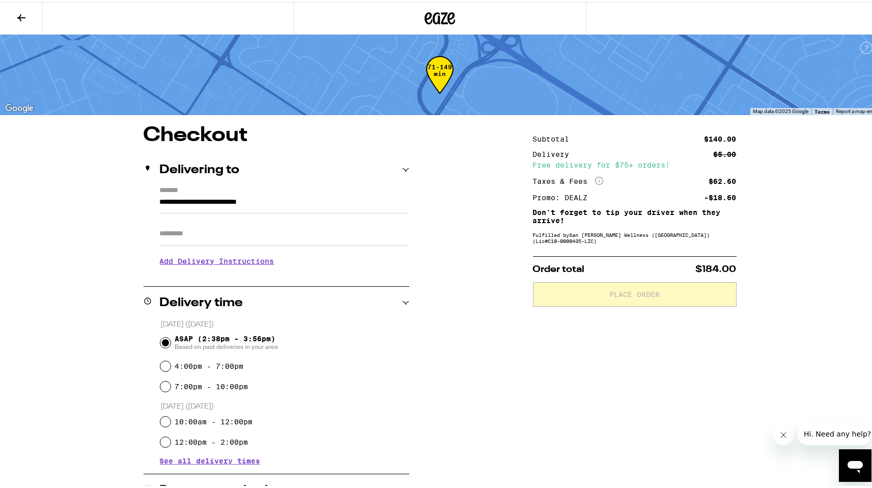
click at [225, 260] on h3 "Add Delivery Instructions" at bounding box center [284, 258] width 249 height 23
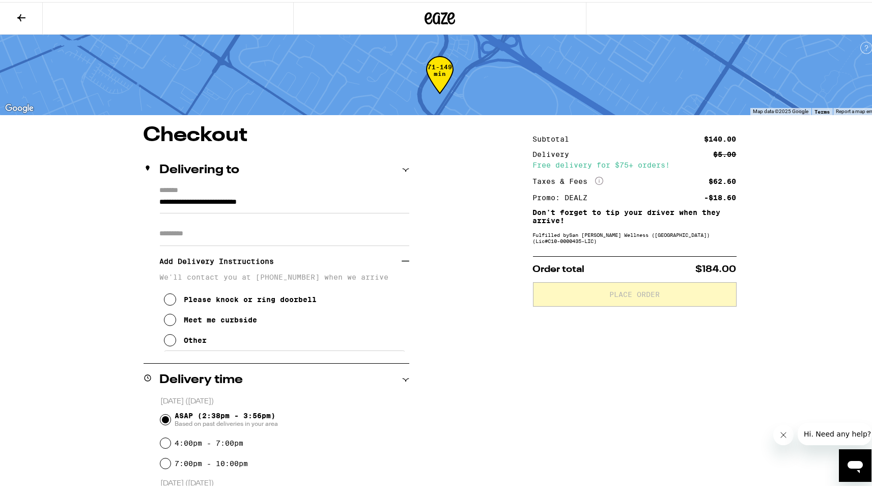
click at [196, 301] on div "Please knock or ring doorbell" at bounding box center [250, 297] width 133 height 8
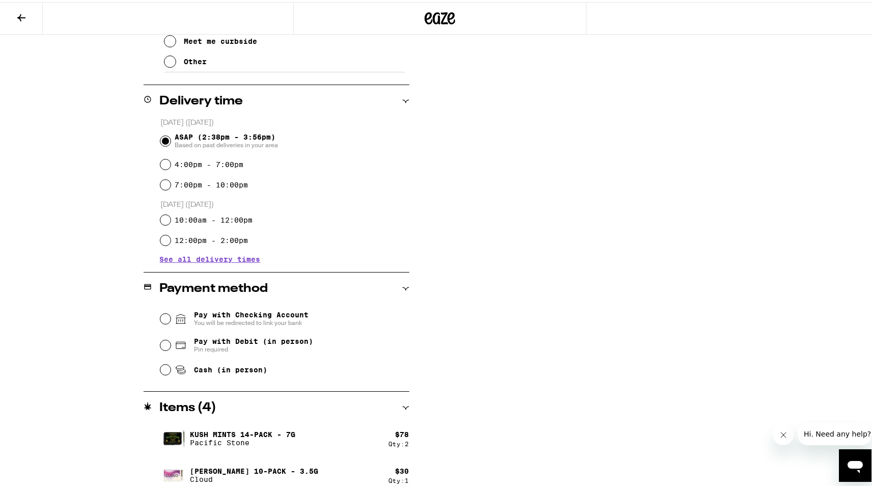
scroll to position [323, 0]
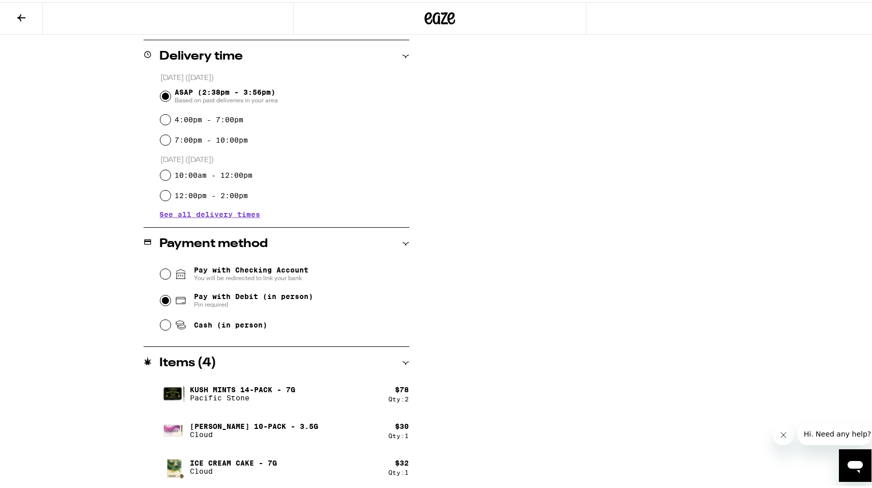
click at [163, 301] on input "Pay with Debit (in person) Pin required" at bounding box center [165, 298] width 10 height 10
radio input "true"
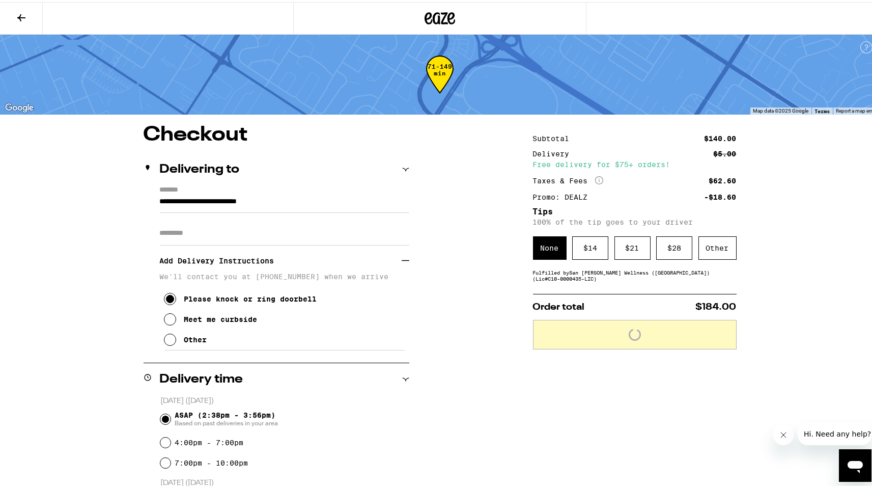
scroll to position [0, 0]
click at [280, 262] on h3 "Add Delivery Instructions" at bounding box center [281, 258] width 242 height 23
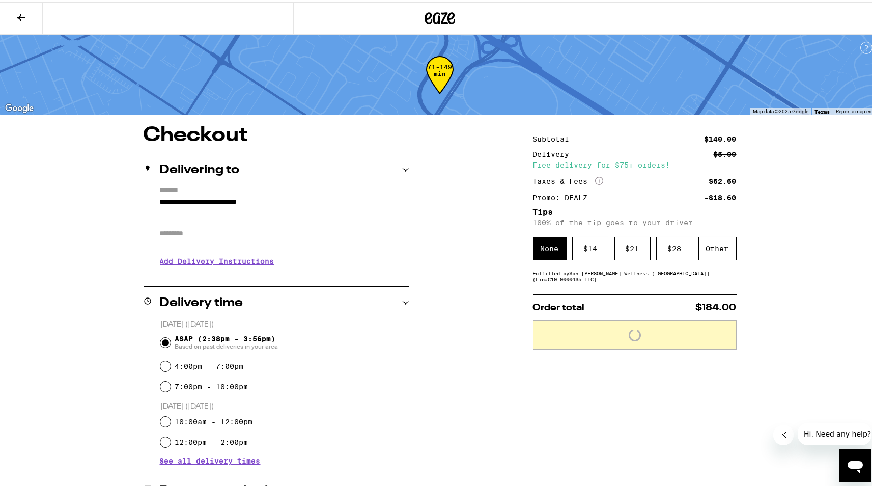
click at [278, 262] on h3 "Add Delivery Instructions" at bounding box center [284, 258] width 249 height 23
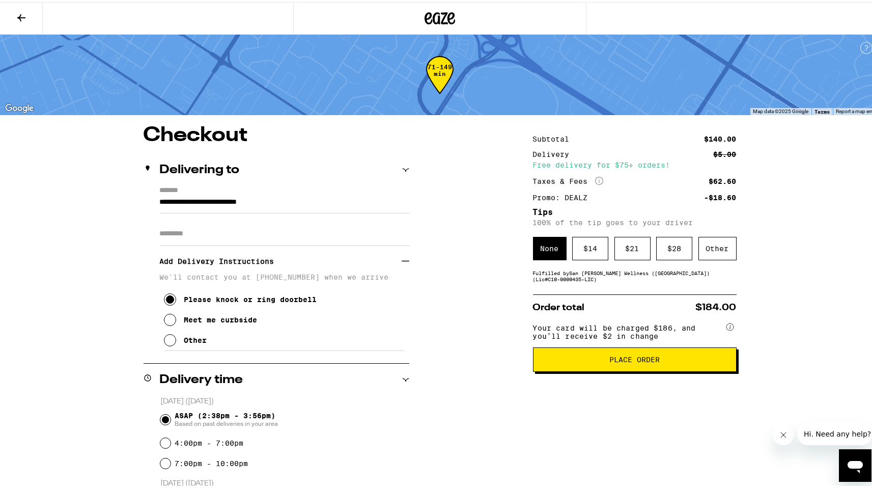
click at [202, 342] on div "Other" at bounding box center [195, 338] width 23 height 8
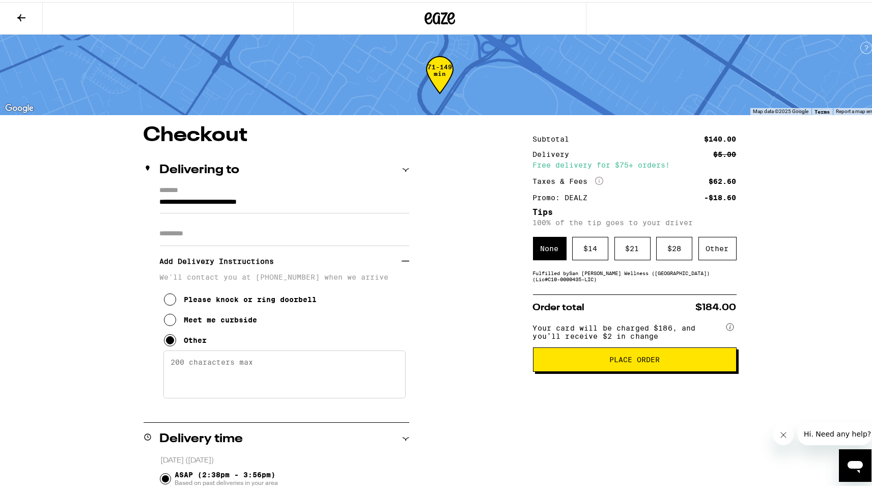
click at [202, 371] on textarea "Enter any other delivery instructions you want driver to know" at bounding box center [284, 372] width 242 height 48
paste textarea "444728372"
type textarea "4"
type textarea "gate code: 89456"
click at [588, 257] on div "$ 14" at bounding box center [590, 246] width 36 height 23
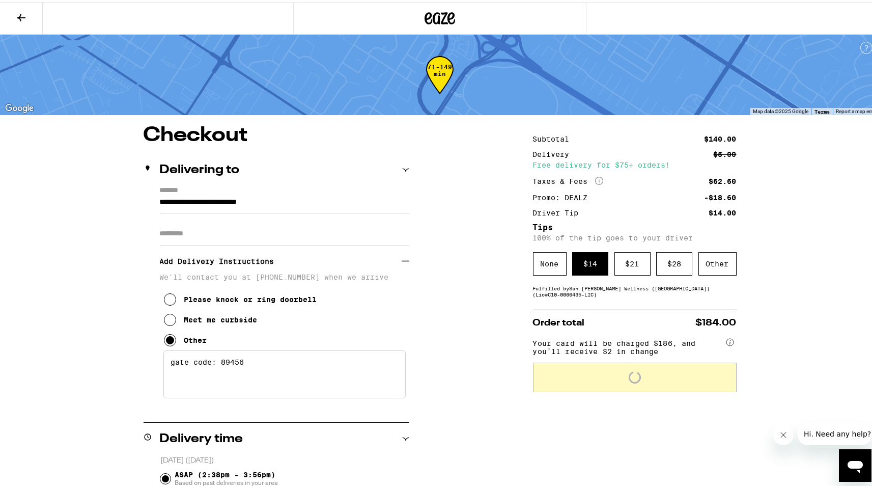
click at [813, 261] on div "**********" at bounding box center [440, 435] width 880 height 870
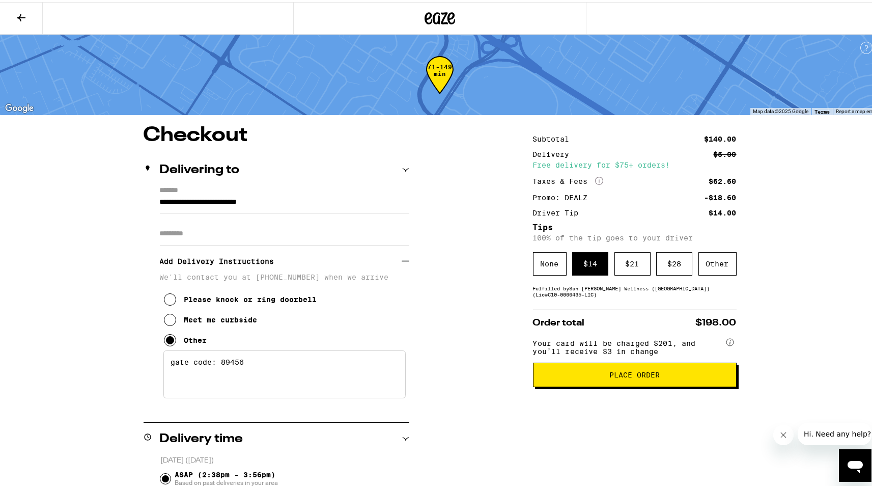
click at [634, 376] on span "Place Order" at bounding box center [634, 372] width 50 height 7
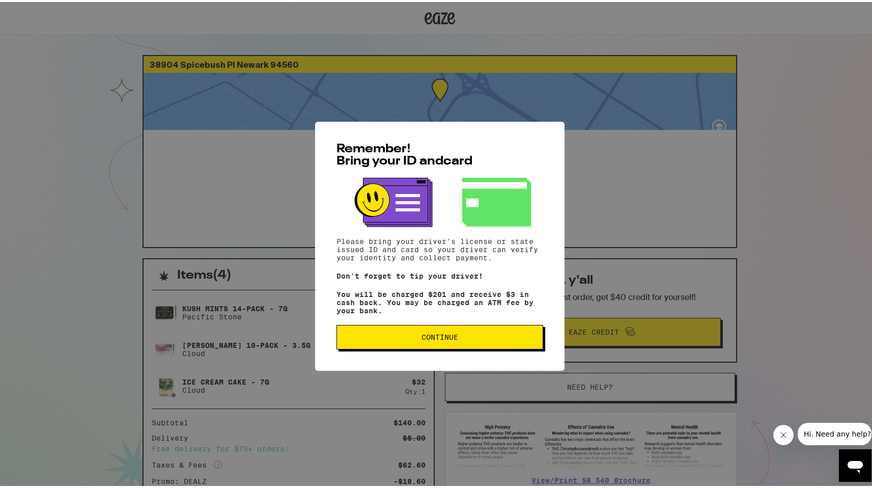
click at [442, 338] on span "Continue" at bounding box center [439, 334] width 37 height 7
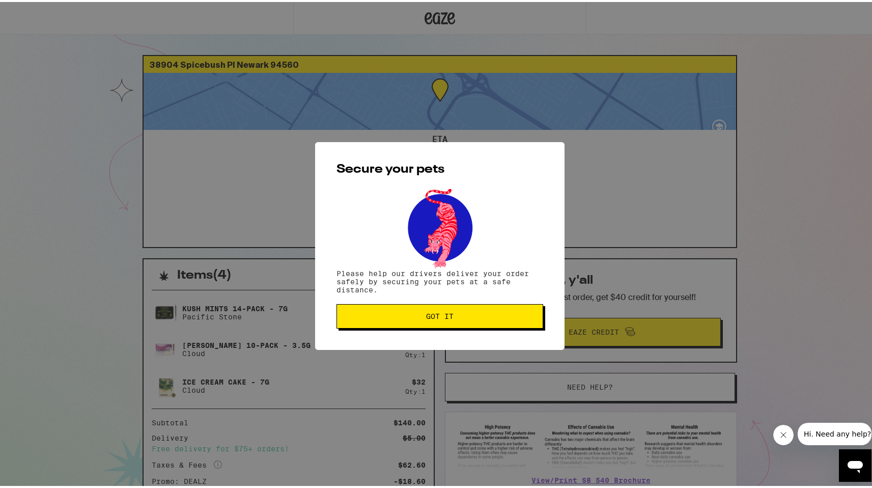
click at [488, 313] on span "Got it" at bounding box center [439, 314] width 189 height 7
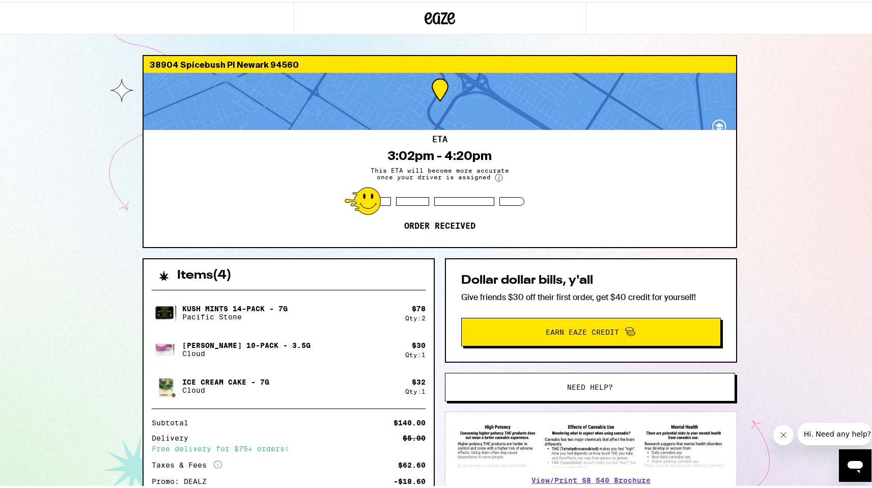
click at [755, 150] on div "38904 Spicebush Pl Newark 94560 ETA 3:02pm - 4:20pm This ETA will become more a…" at bounding box center [440, 312] width 880 height 624
